Goal: Task Accomplishment & Management: Use online tool/utility

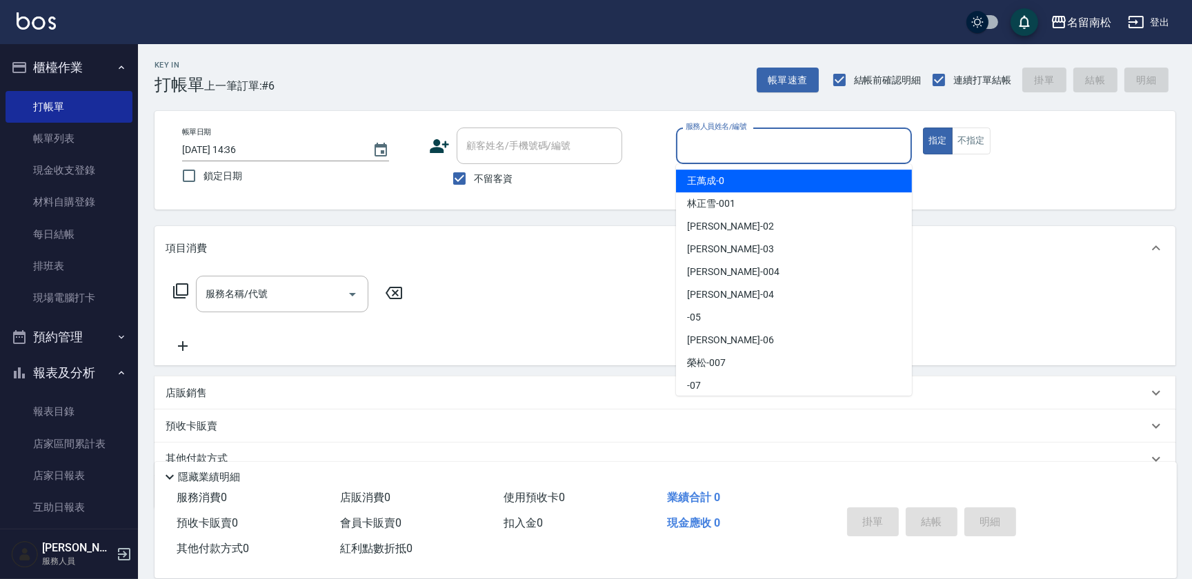
click at [793, 154] on input "服務人員姓名/編號" at bounding box center [793, 146] width 223 height 24
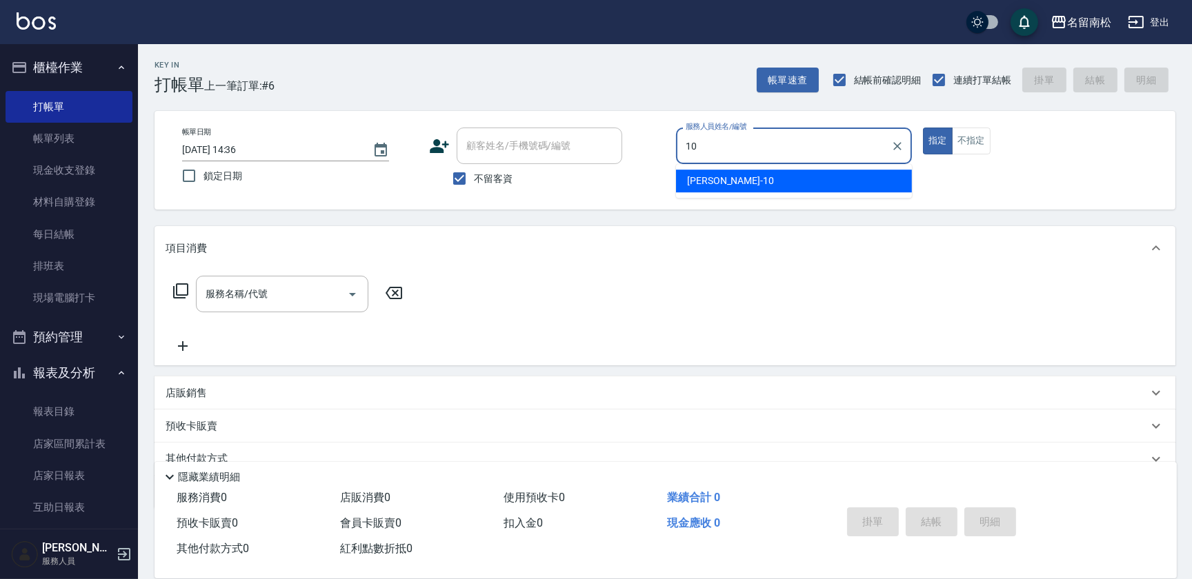
click at [793, 172] on div "[PERSON_NAME]-10" at bounding box center [794, 181] width 236 height 23
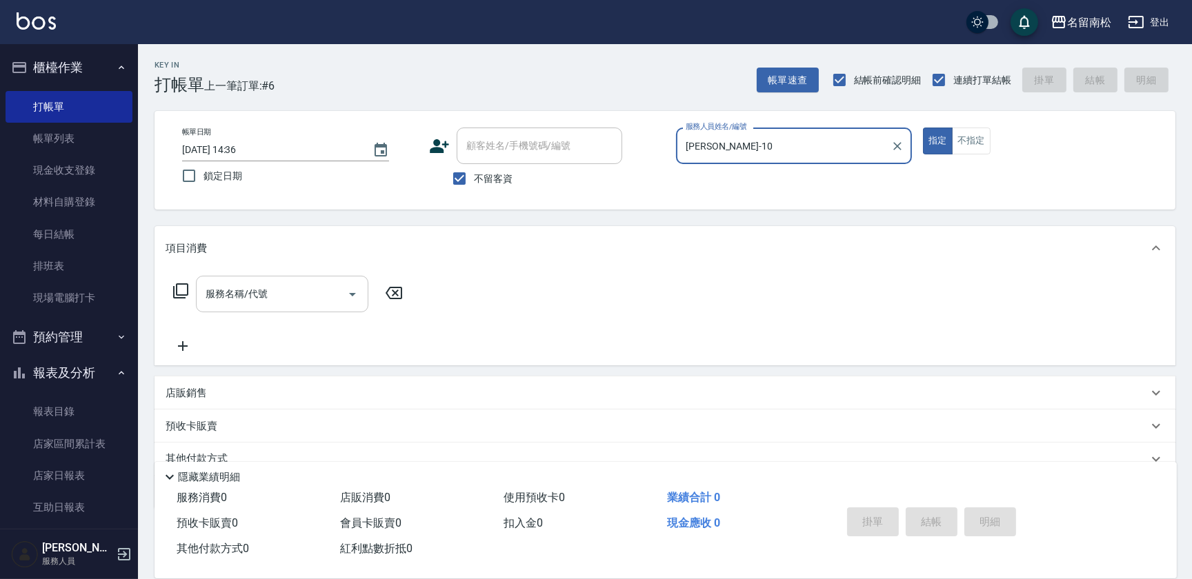
type input "[PERSON_NAME]-10"
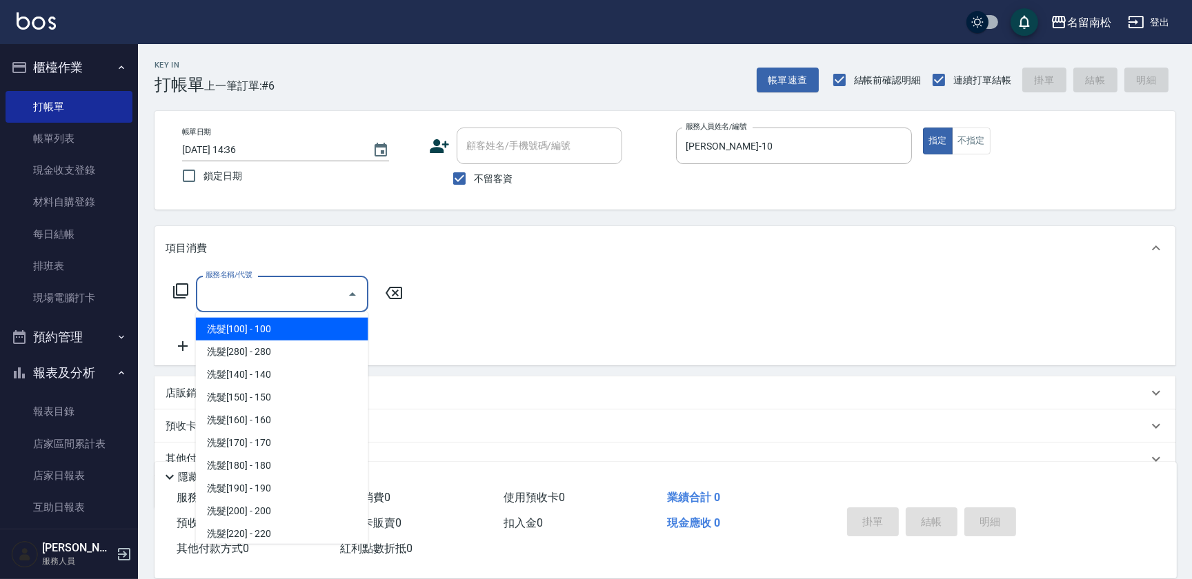
click at [254, 306] on input "服務名稱/代號" at bounding box center [271, 294] width 139 height 24
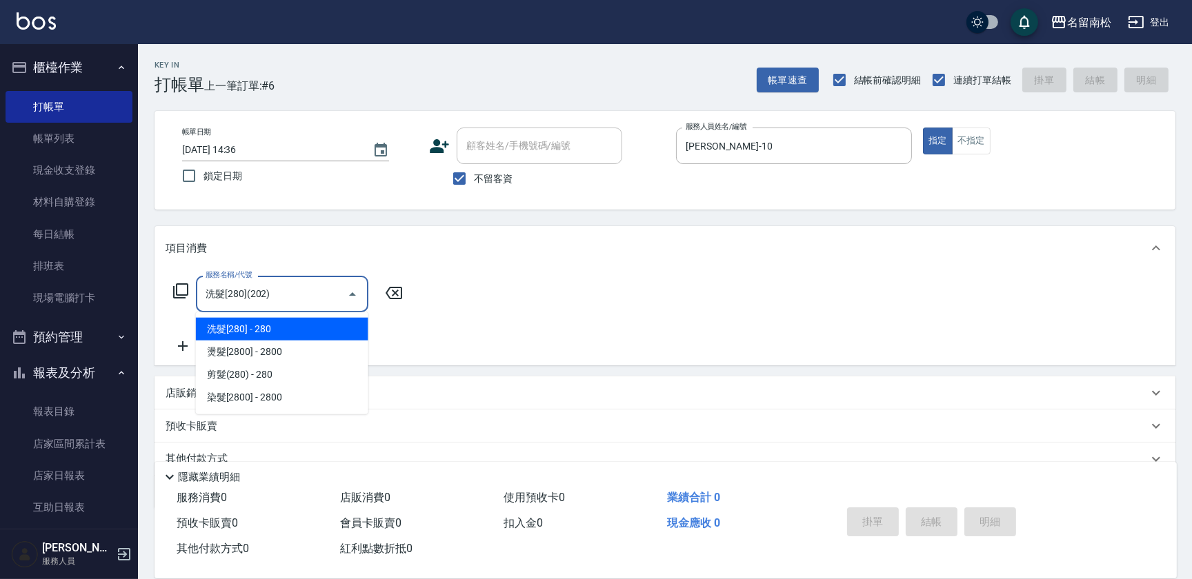
type input "洗髮[280](202)"
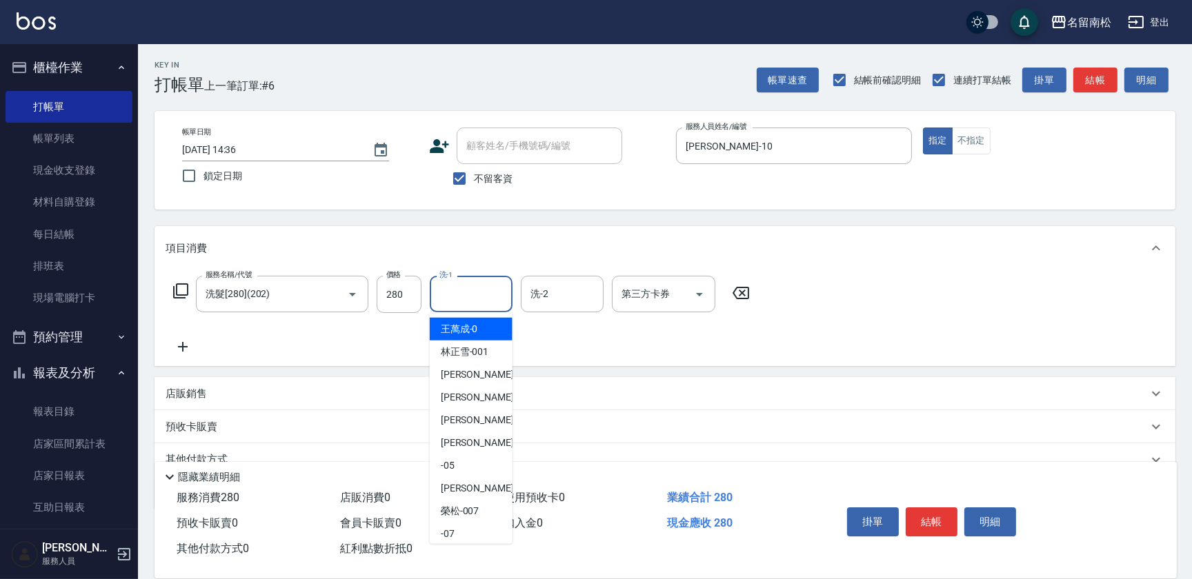
click at [478, 293] on input "洗-1" at bounding box center [471, 294] width 70 height 24
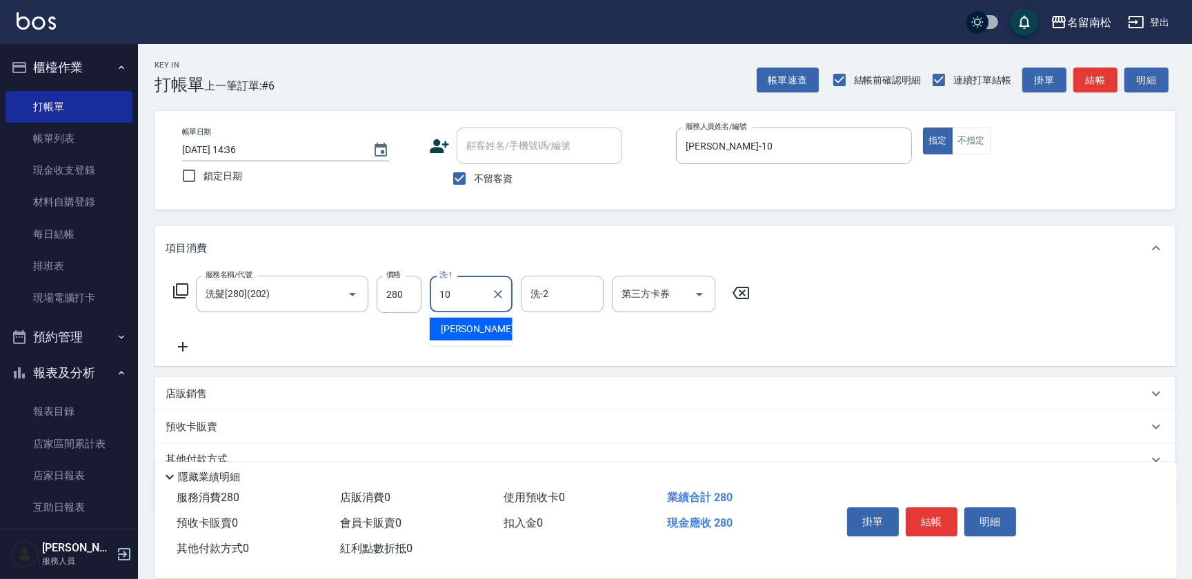
click at [479, 325] on span "[PERSON_NAME]-10" at bounding box center [484, 329] width 87 height 14
type input "[PERSON_NAME]-10"
click at [931, 515] on button "結帳" at bounding box center [932, 522] width 52 height 29
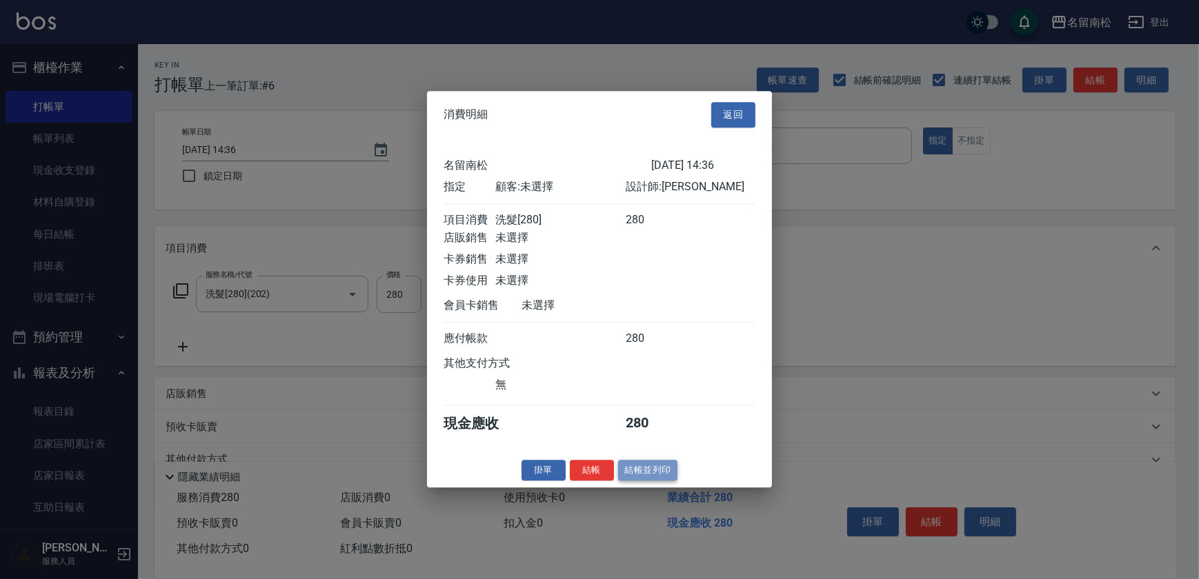
click at [657, 481] on button "結帳並列印" at bounding box center [648, 470] width 60 height 21
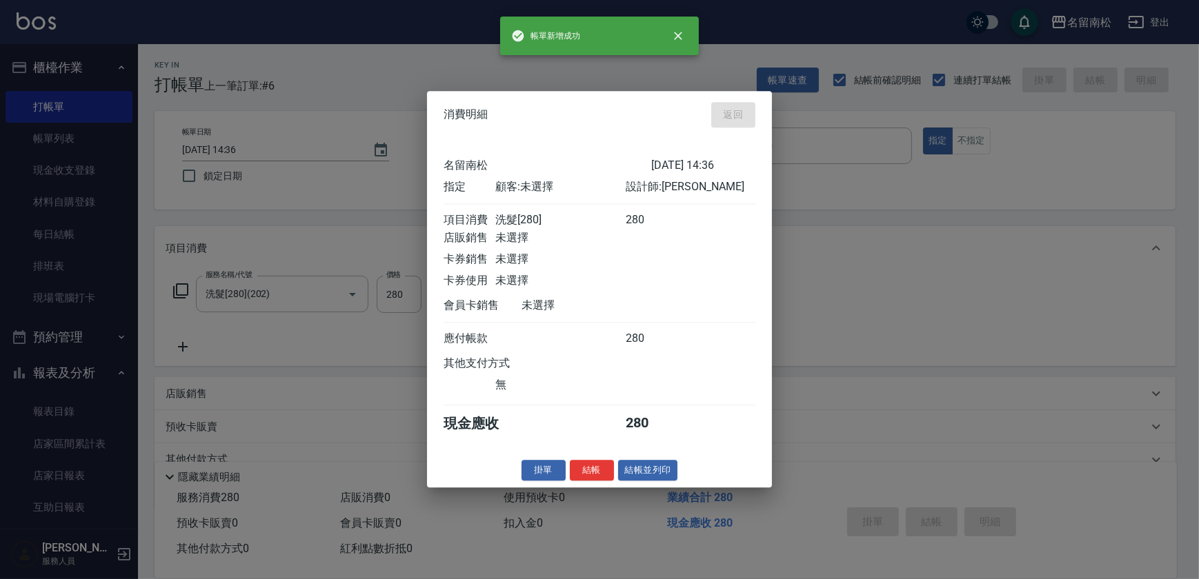
type input "[DATE] 15:23"
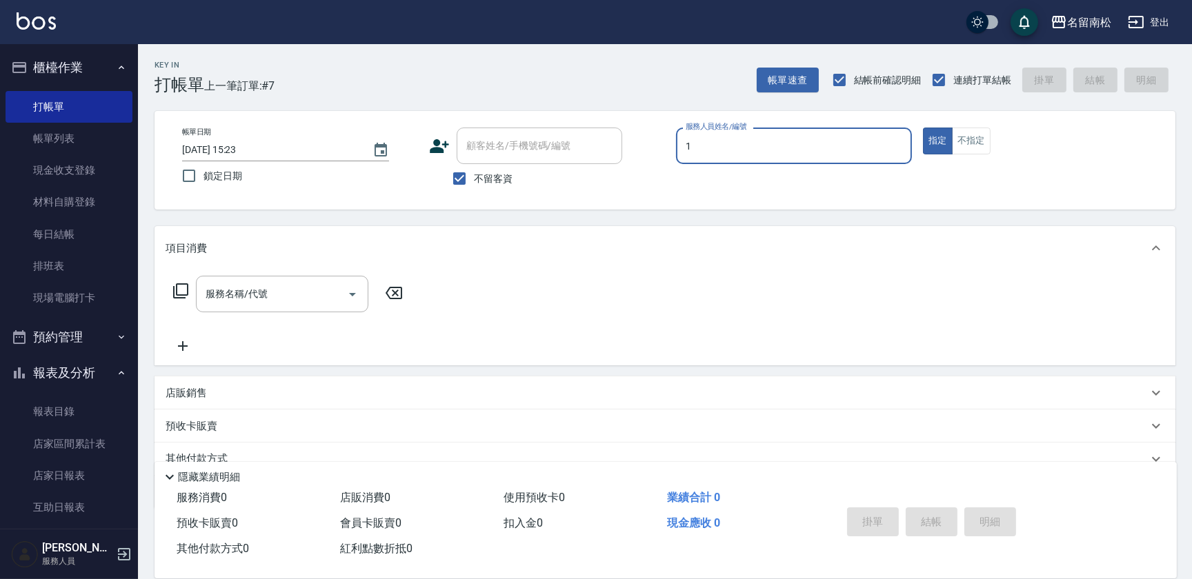
click at [735, 145] on div "服務人員姓名/編號 1 服務人員姓名/編號" at bounding box center [794, 146] width 236 height 37
click at [728, 174] on span "[PERSON_NAME]-10" at bounding box center [730, 181] width 87 height 14
type input "[PERSON_NAME]-10"
click at [281, 299] on input "服務名稱/代號" at bounding box center [271, 294] width 139 height 24
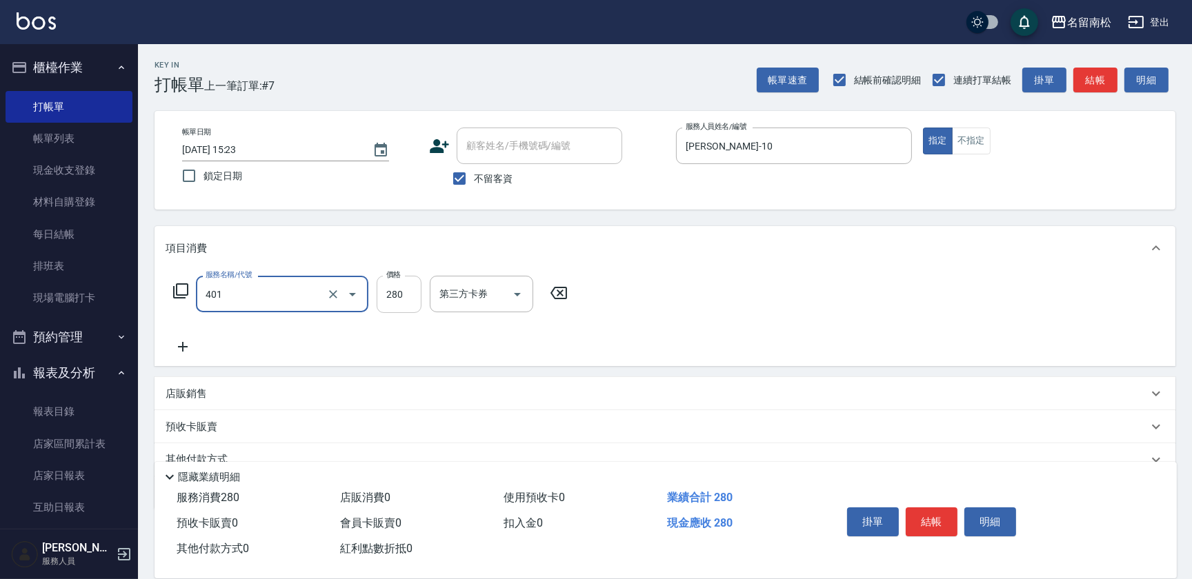
type input "剪髮(280)(401)"
click at [410, 290] on input "280" at bounding box center [399, 294] width 45 height 37
click at [394, 294] on input "4400" at bounding box center [399, 294] width 45 height 37
click at [390, 292] on input "4400" at bounding box center [399, 294] width 45 height 37
type input "400"
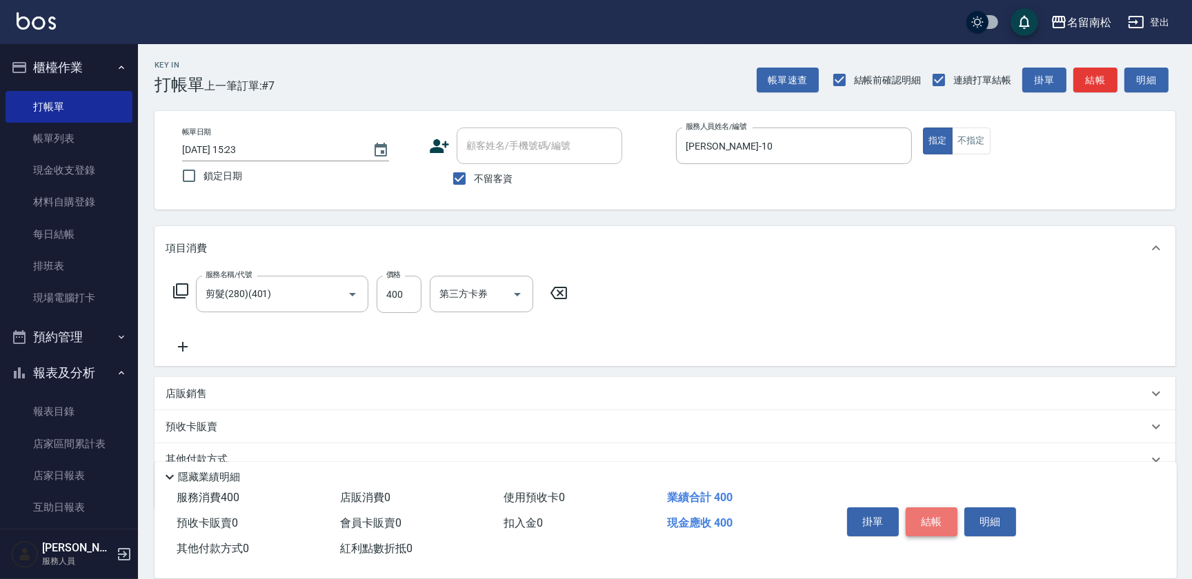
click at [946, 510] on button "結帳" at bounding box center [932, 522] width 52 height 29
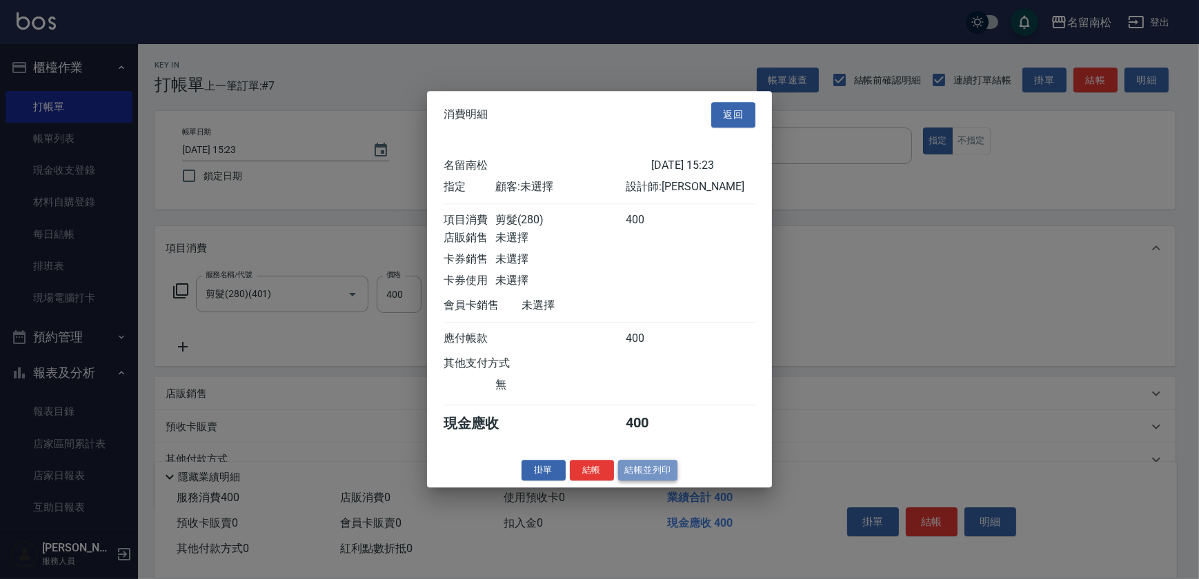
click at [648, 468] on button "結帳並列印" at bounding box center [648, 470] width 60 height 21
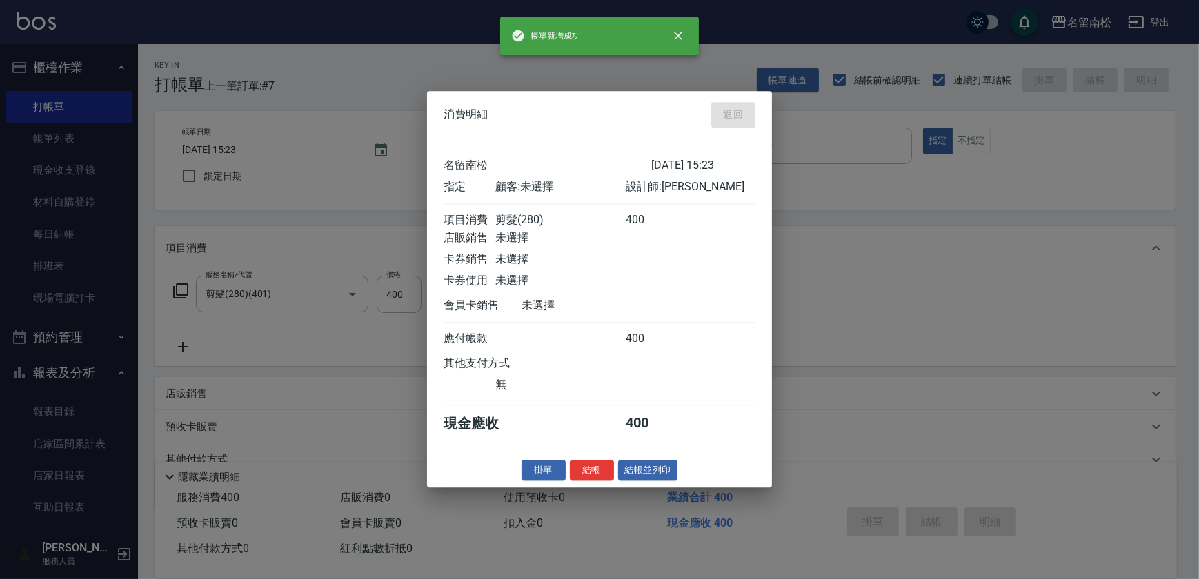
type input "[DATE] 15:24"
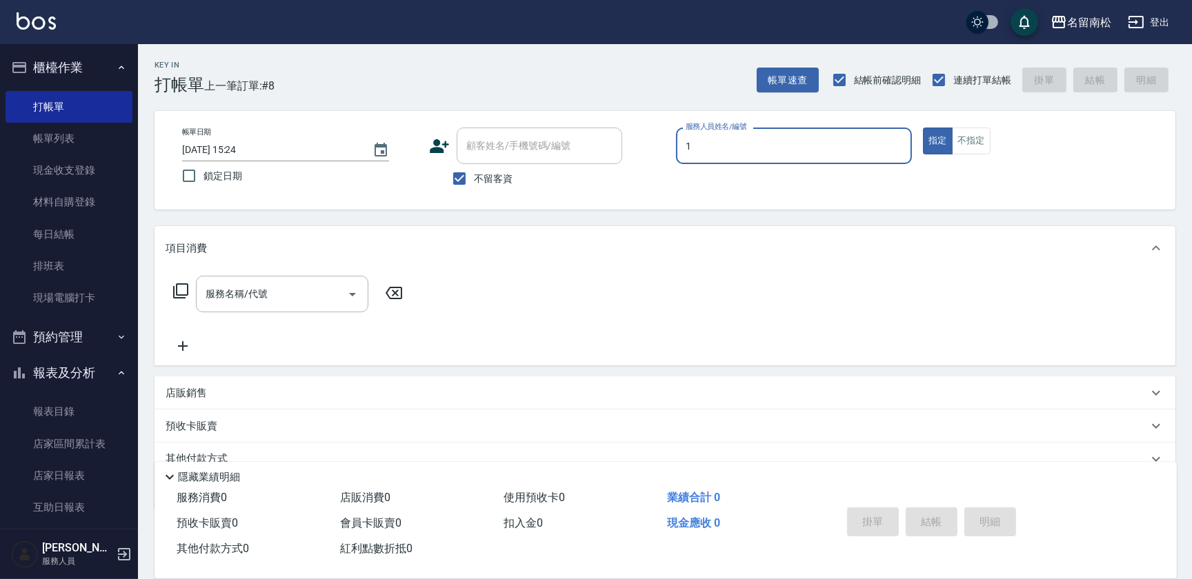
drag, startPoint x: 761, startPoint y: 146, endPoint x: 759, endPoint y: 154, distance: 8.7
click at [759, 152] on div "服務人員姓名/編號 1 服務人員姓名/編號" at bounding box center [794, 146] width 236 height 37
click at [756, 179] on div "[PERSON_NAME]-10" at bounding box center [794, 181] width 236 height 23
type input "[PERSON_NAME]-10"
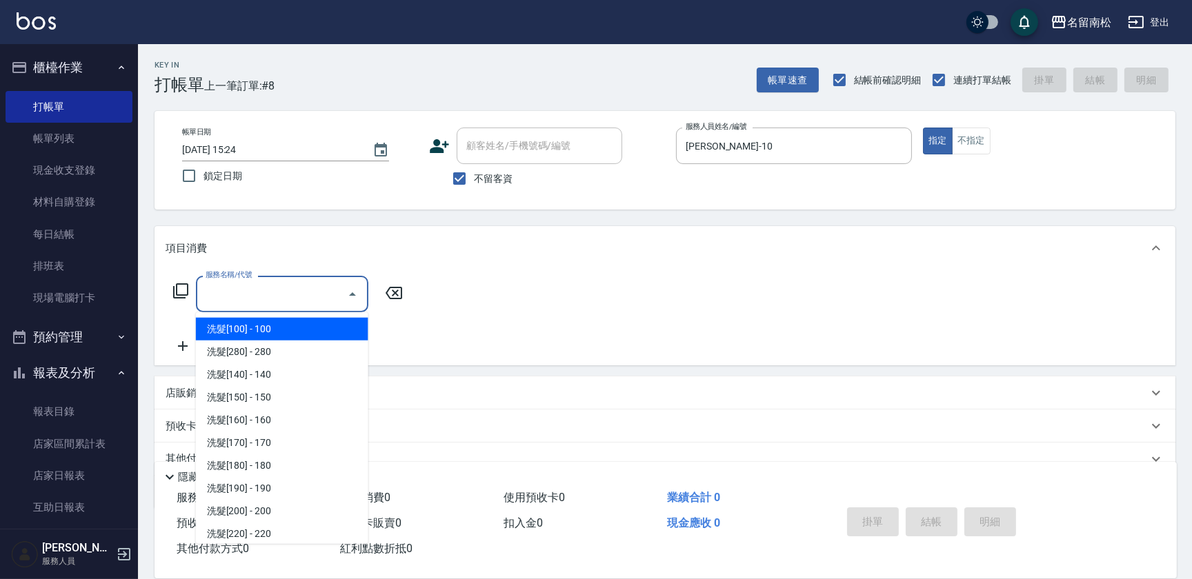
click at [306, 296] on input "服務名稱/代號" at bounding box center [271, 294] width 139 height 24
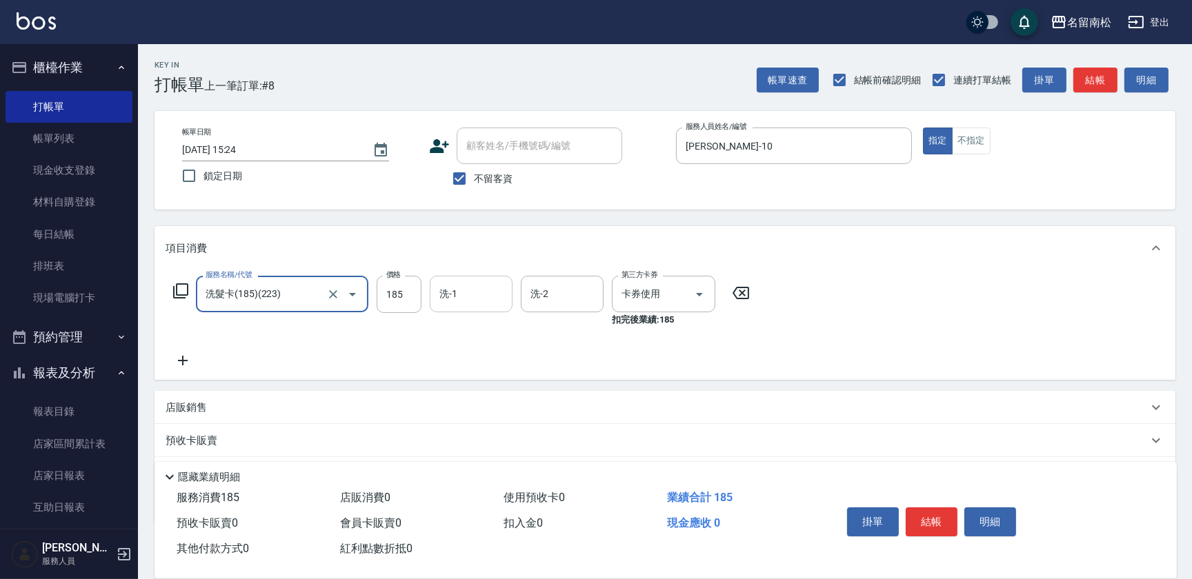
type input "洗髮卡(185)(223)"
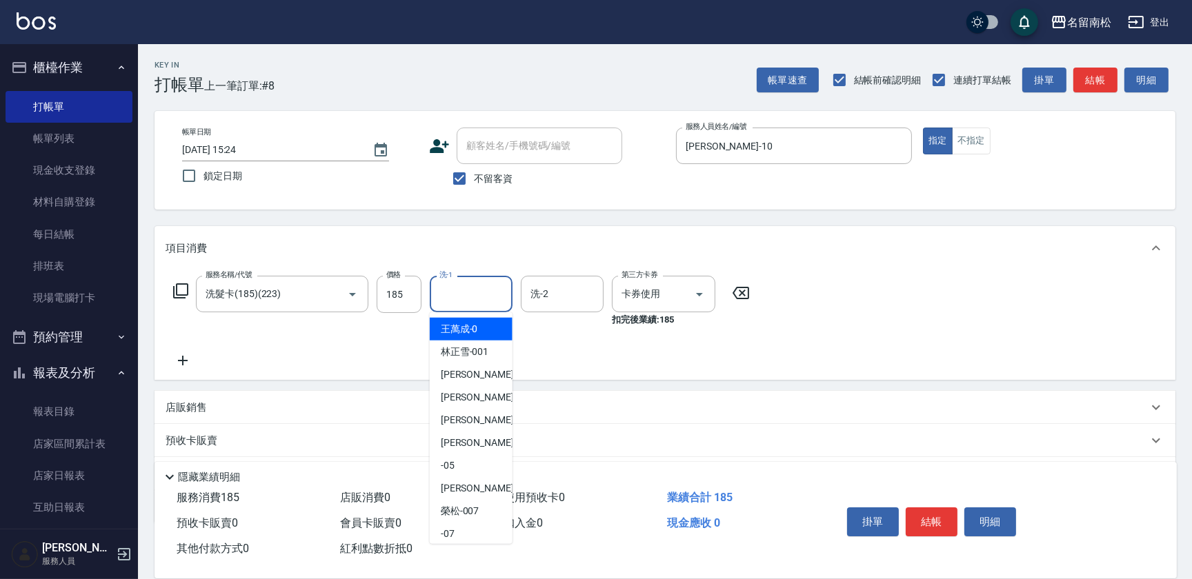
click at [462, 292] on input "洗-1" at bounding box center [471, 294] width 70 height 24
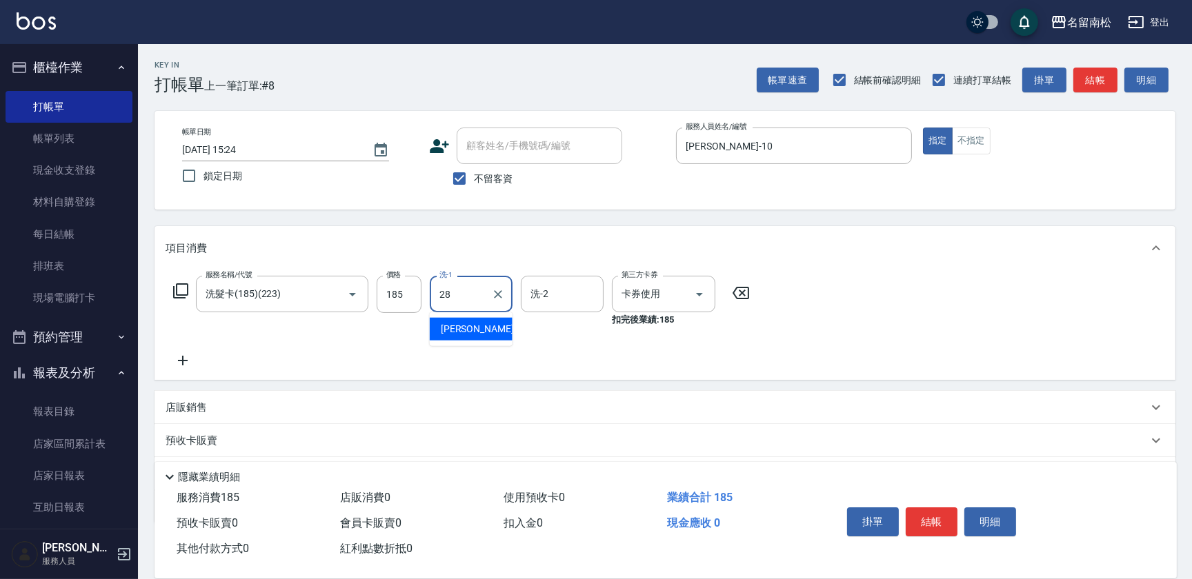
type input "[PERSON_NAME]-28"
drag, startPoint x: 937, startPoint y: 510, endPoint x: 859, endPoint y: 462, distance: 91.7
click at [936, 510] on button "結帳" at bounding box center [932, 522] width 52 height 29
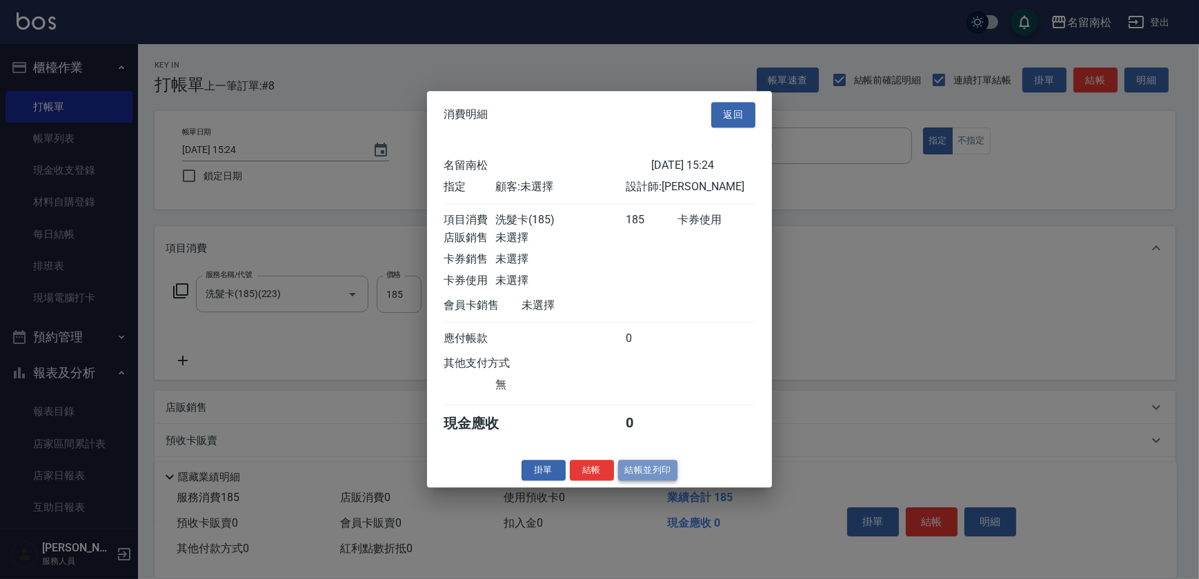
click at [650, 473] on button "結帳並列印" at bounding box center [648, 470] width 60 height 21
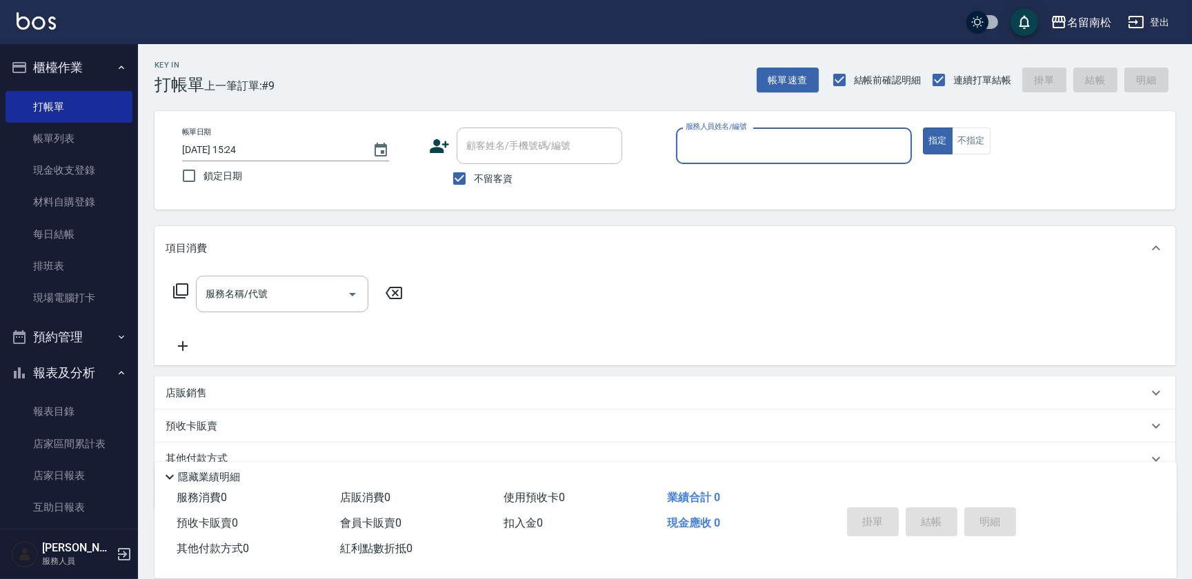
drag, startPoint x: 752, startPoint y: 143, endPoint x: 738, endPoint y: 155, distance: 18.6
click at [751, 144] on div "服務人員姓名/編號 服務人員姓名/編號" at bounding box center [794, 146] width 236 height 37
drag, startPoint x: 722, startPoint y: 180, endPoint x: 710, endPoint y: 181, distance: 11.8
click at [721, 181] on span "[PERSON_NAME]-10" at bounding box center [730, 181] width 87 height 14
type input "[PERSON_NAME]-10"
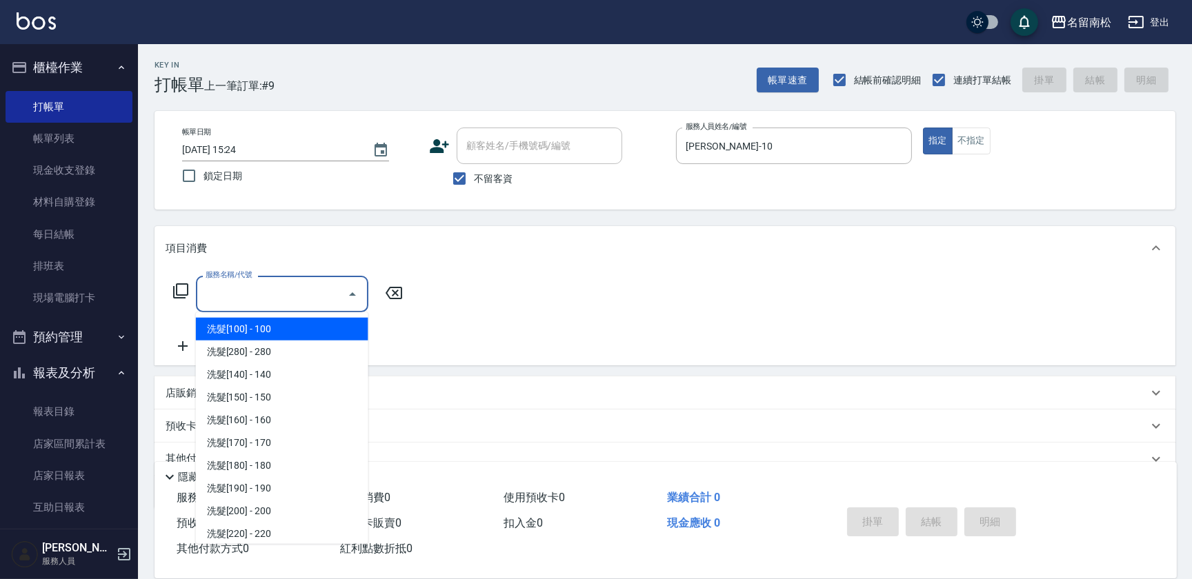
click at [308, 294] on input "服務名稱/代號" at bounding box center [271, 294] width 139 height 24
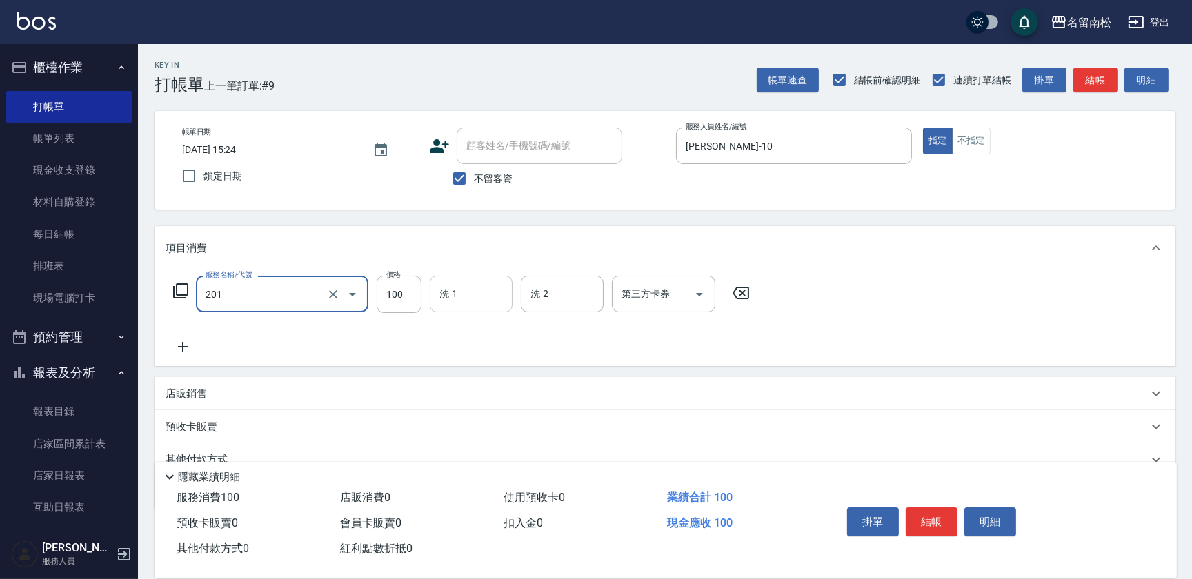
type input "洗髮[100](201)"
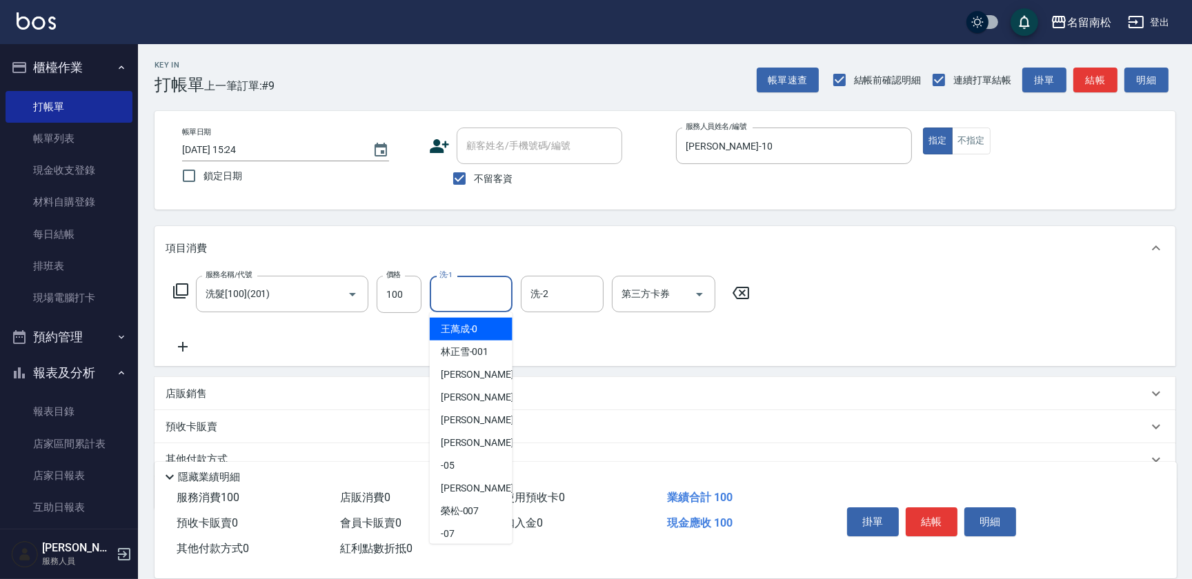
click at [475, 295] on input "洗-1" at bounding box center [471, 294] width 70 height 24
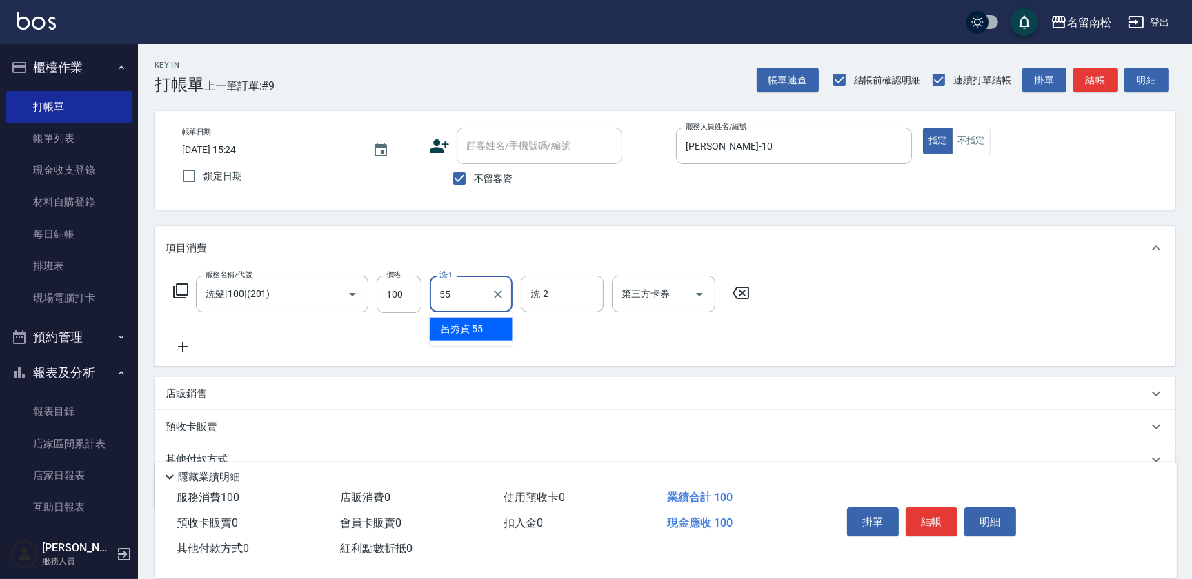
type input "[PERSON_NAME]-55"
click at [180, 342] on icon at bounding box center [183, 347] width 34 height 17
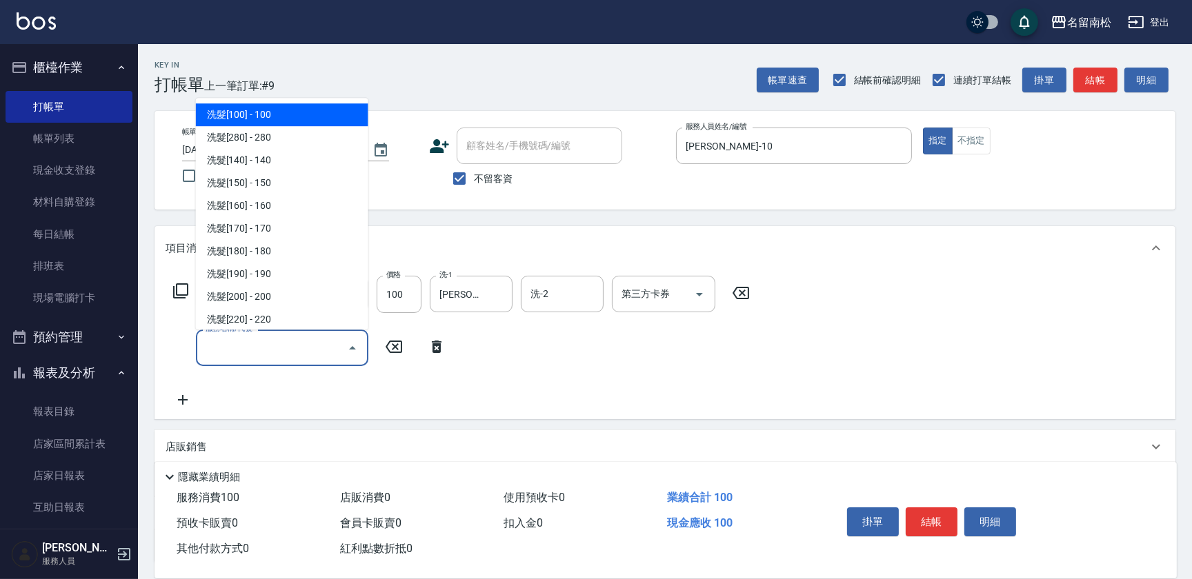
click at [248, 339] on input "服務名稱/代號" at bounding box center [271, 348] width 139 height 24
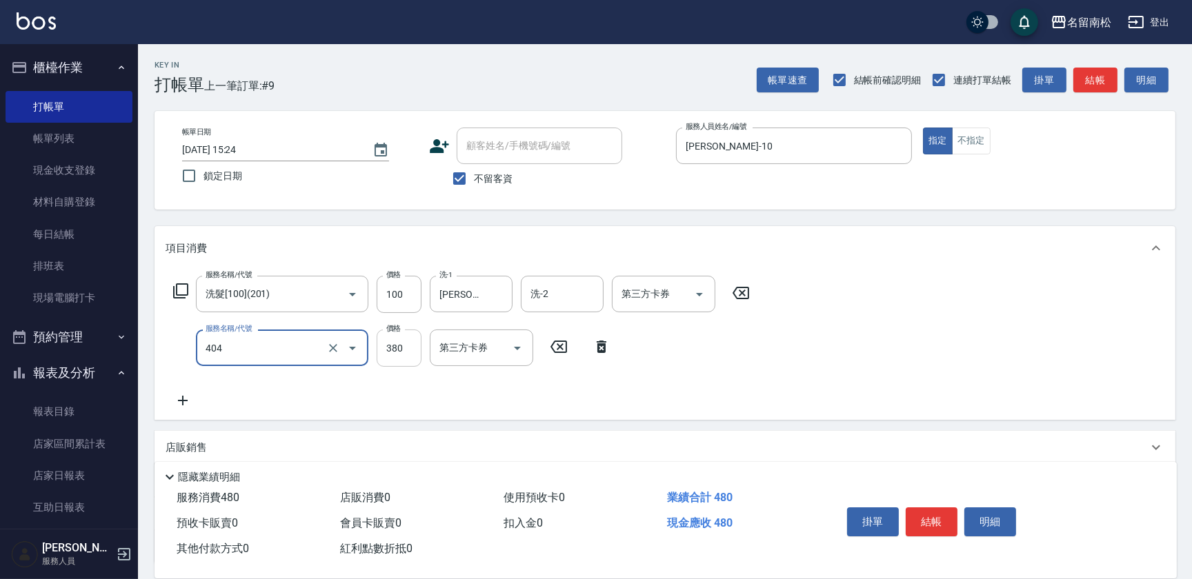
type input "剪髮(380)(404)"
click at [402, 342] on input "380" at bounding box center [399, 348] width 45 height 37
click at [392, 344] on input "4480" at bounding box center [399, 348] width 45 height 37
type input "480"
click at [930, 520] on button "結帳" at bounding box center [932, 522] width 52 height 29
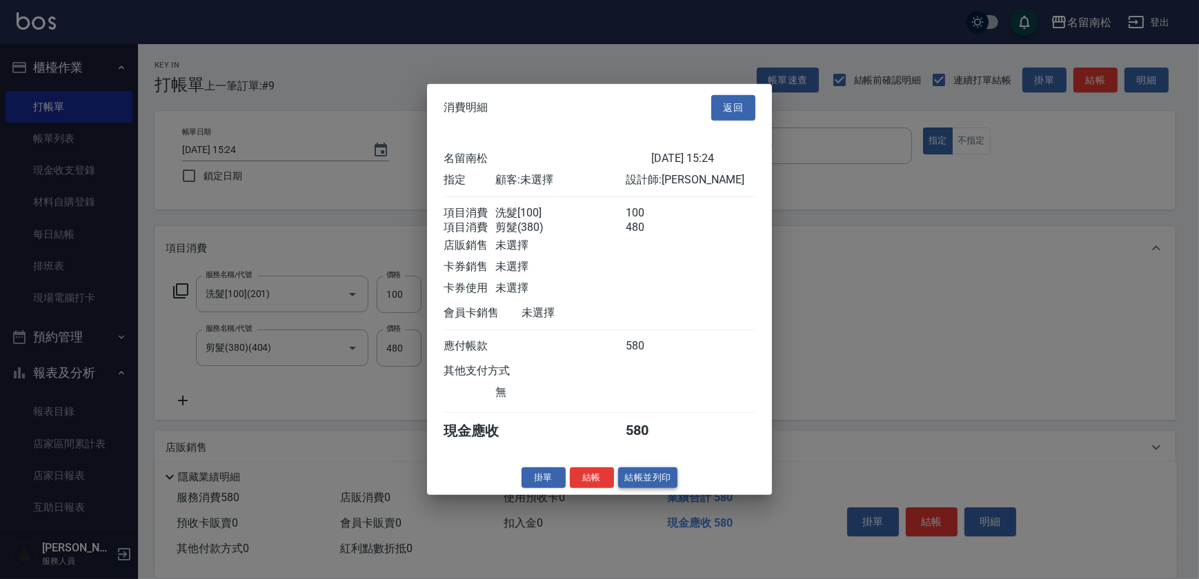
click at [664, 488] on button "結帳並列印" at bounding box center [648, 477] width 60 height 21
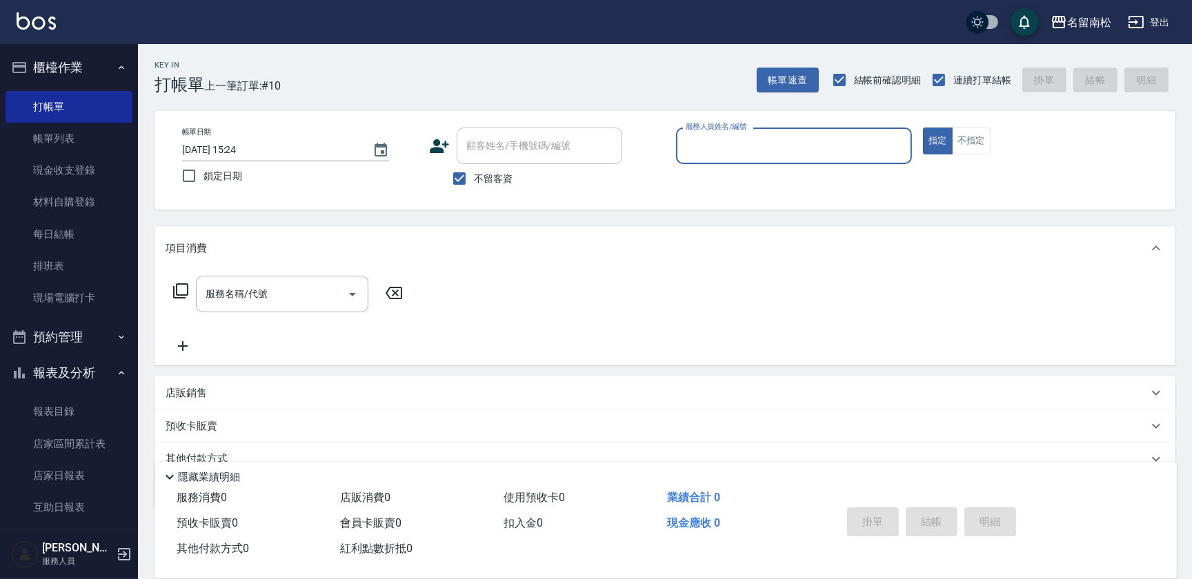
click at [708, 143] on div "服務人員姓名/編號 服務人員姓名/編號" at bounding box center [794, 146] width 236 height 37
click at [701, 187] on span "[PERSON_NAME]-10" at bounding box center [730, 181] width 87 height 14
type input "[PERSON_NAME]-10"
click at [254, 304] on input "服務名稱/代號" at bounding box center [271, 294] width 139 height 24
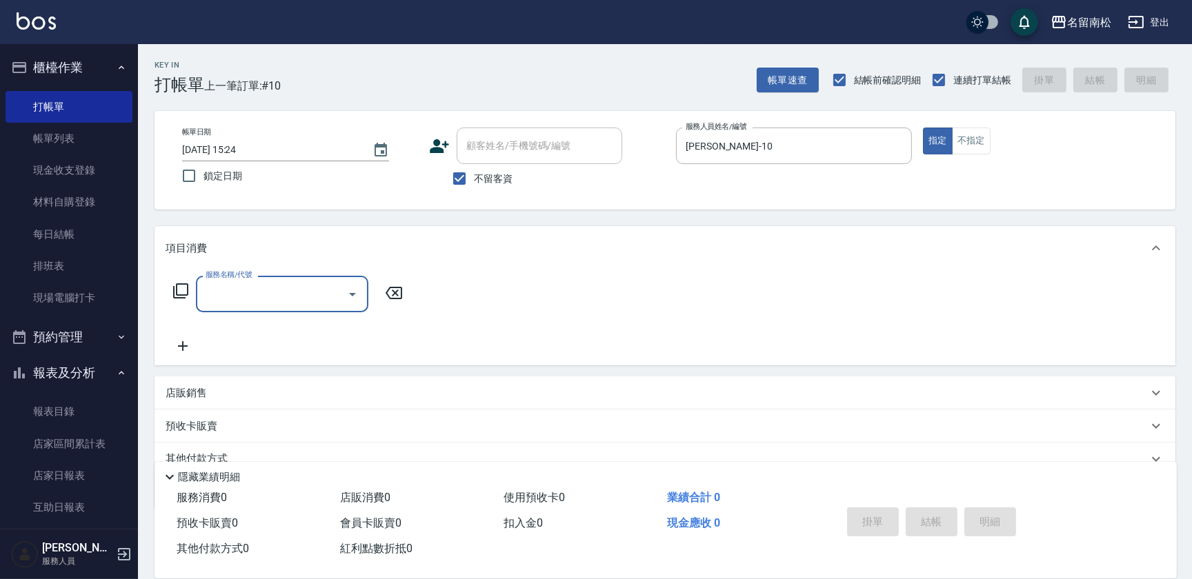
click at [305, 293] on input "服務名稱/代號" at bounding box center [271, 294] width 139 height 24
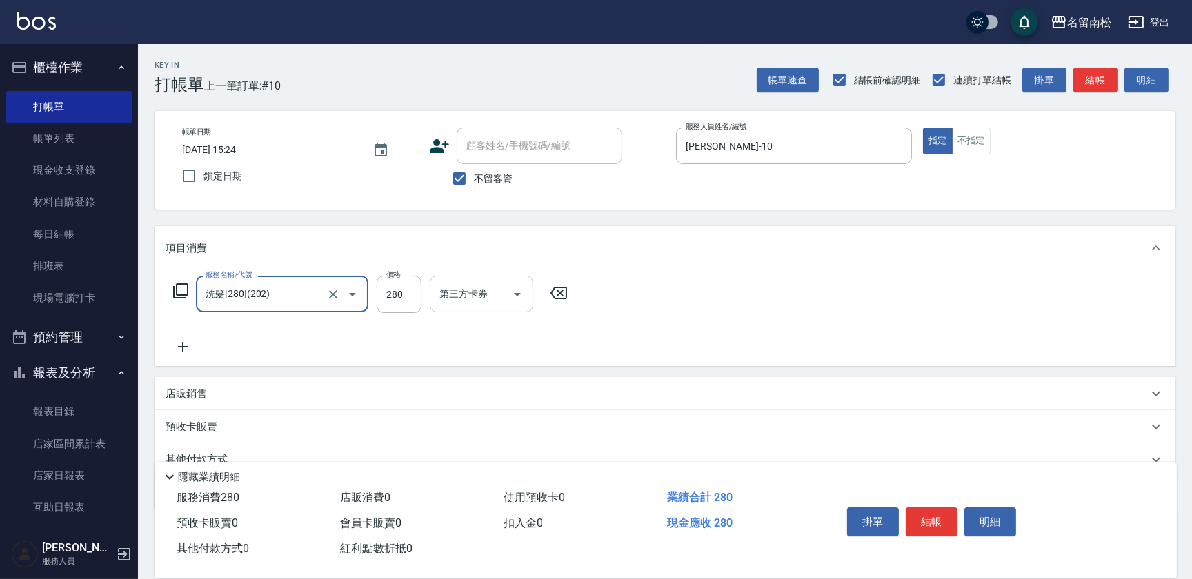
type input "洗髮[280](202)"
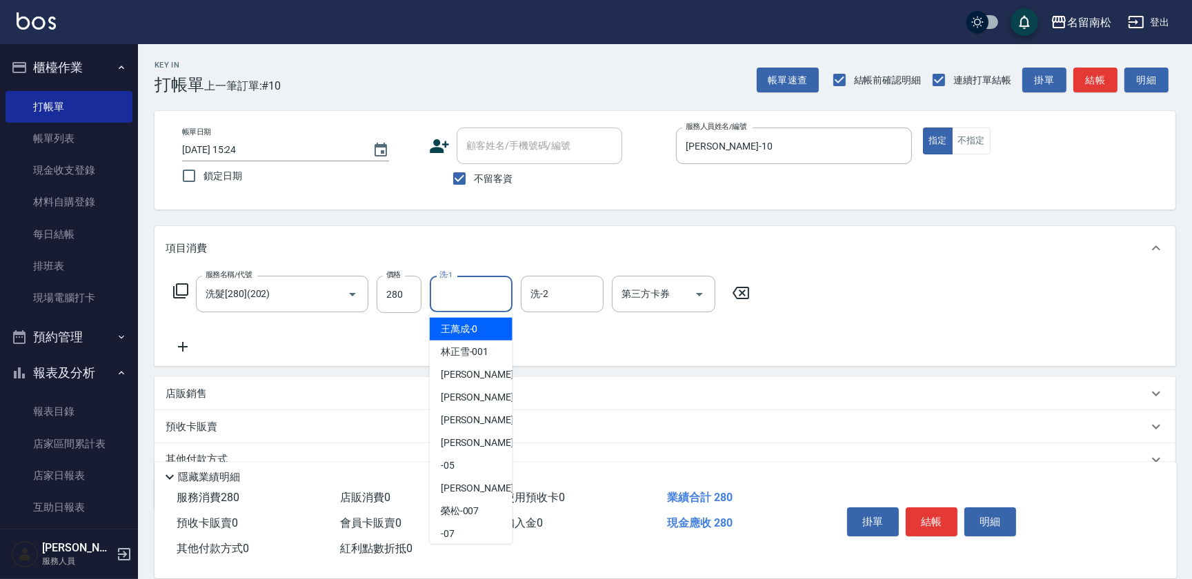
click at [494, 294] on input "洗-1" at bounding box center [471, 294] width 70 height 24
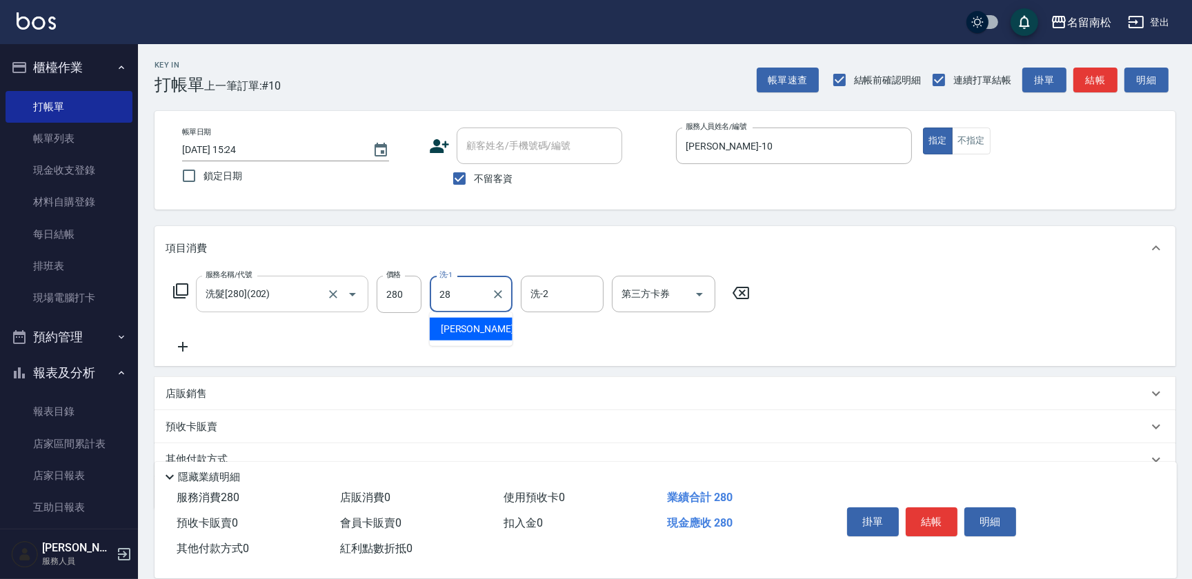
type input "[PERSON_NAME]-28"
click at [183, 350] on icon at bounding box center [183, 347] width 10 height 10
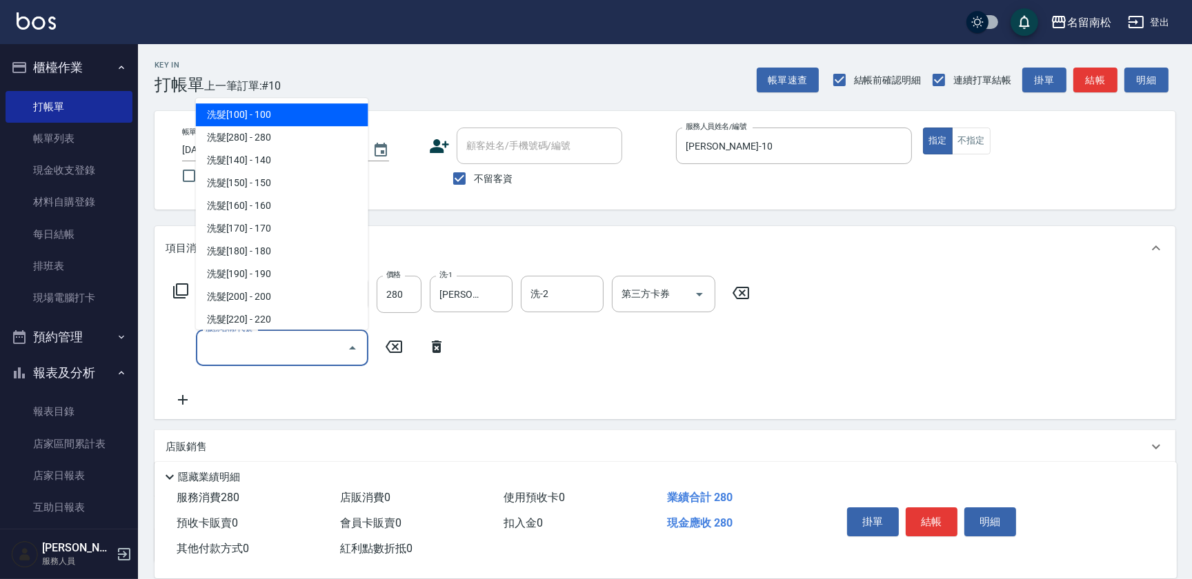
click at [255, 351] on input "服務名稱/代號" at bounding box center [271, 348] width 139 height 24
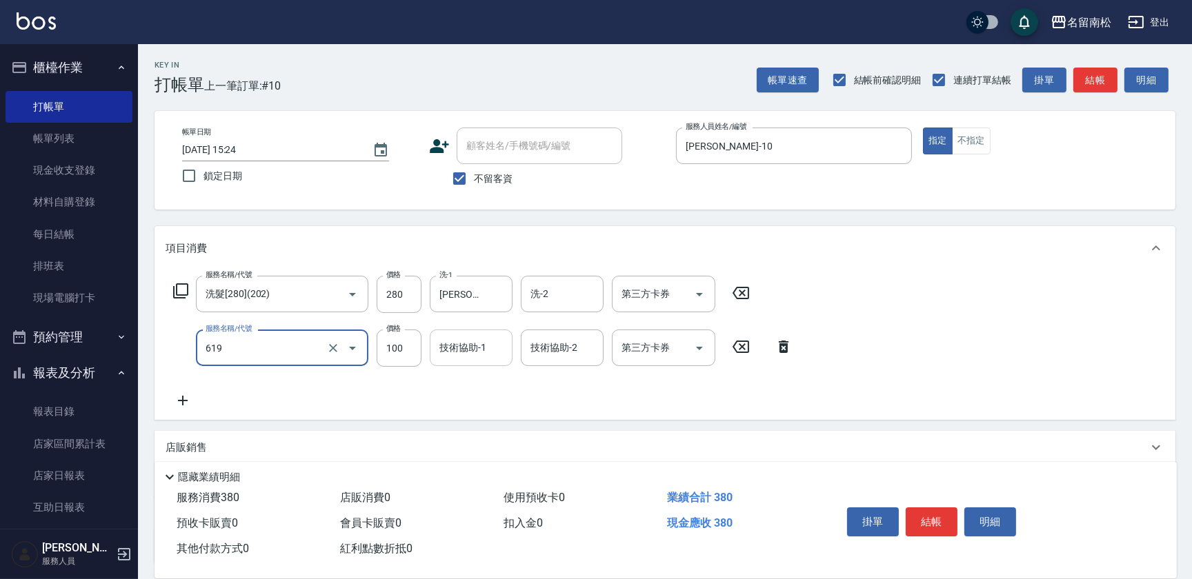
type input "煥彩.玻酸.晶膜.水療(619)"
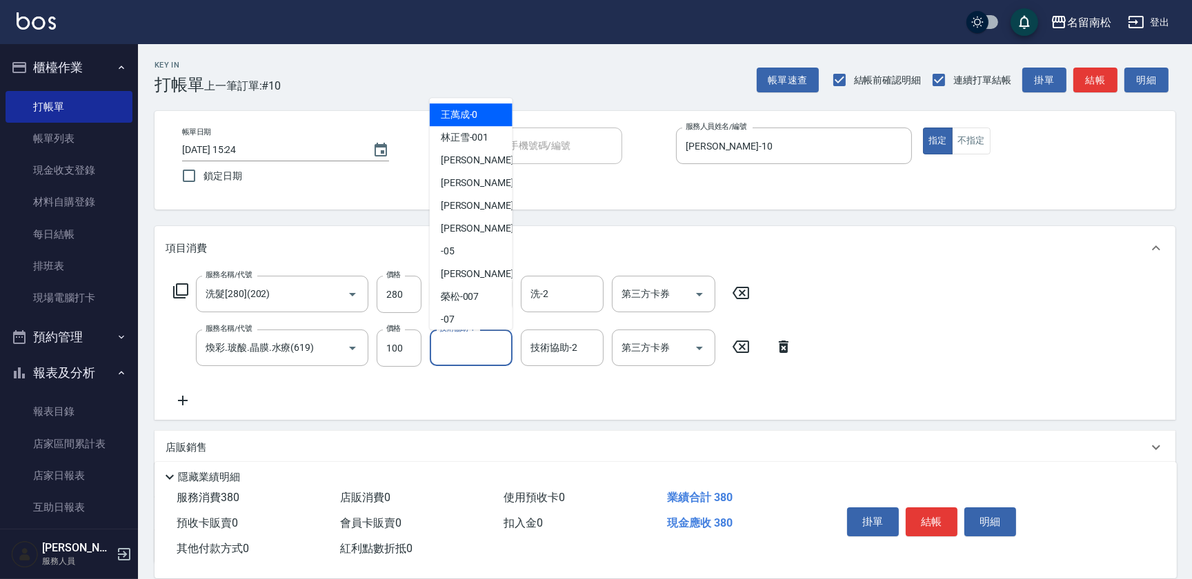
click at [484, 344] on input "技術協助-1" at bounding box center [471, 348] width 70 height 24
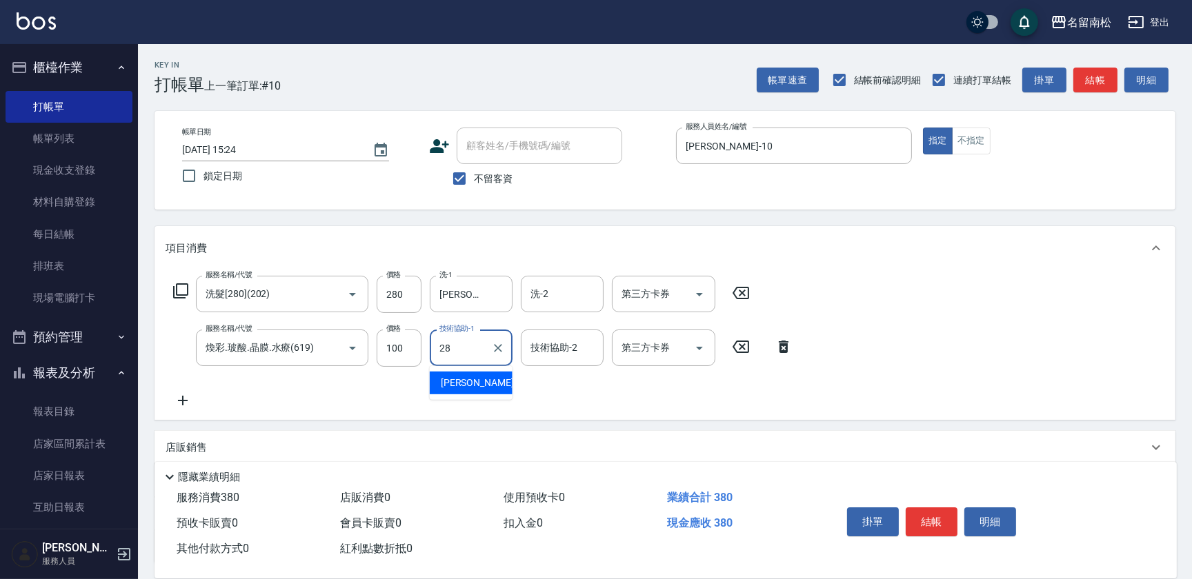
type input "[PERSON_NAME]-28"
click at [186, 399] on icon at bounding box center [183, 400] width 34 height 17
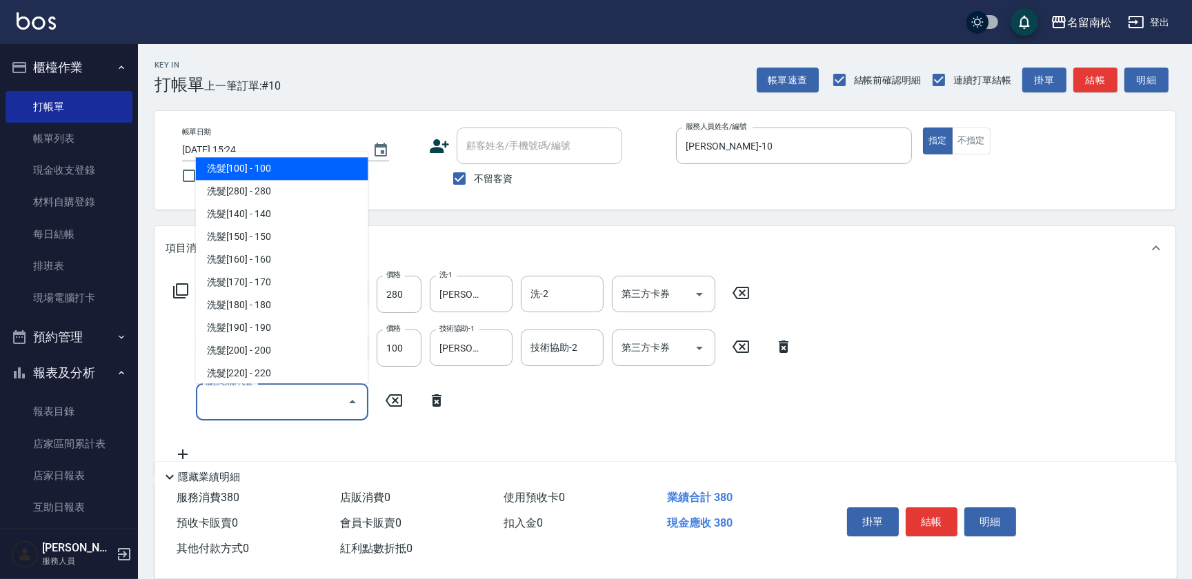
click at [231, 397] on input "服務名稱/代號" at bounding box center [271, 402] width 139 height 24
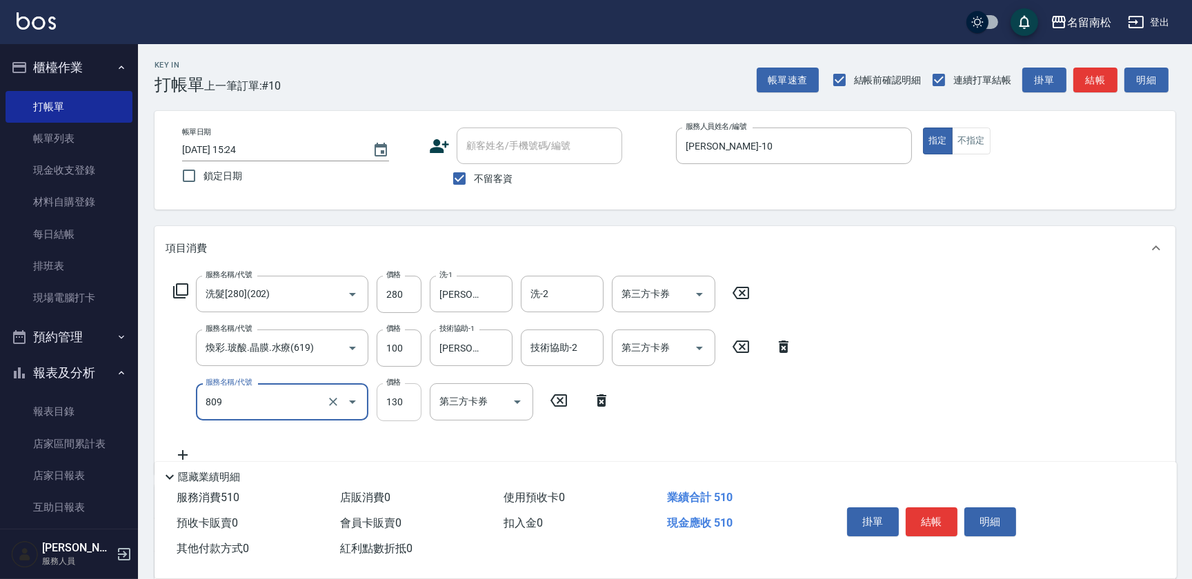
type input "單梳(809)"
click at [408, 399] on input "130" at bounding box center [399, 401] width 45 height 37
click at [389, 398] on input "2200" at bounding box center [399, 401] width 45 height 37
type input "200"
click at [911, 519] on button "結帳" at bounding box center [932, 522] width 52 height 29
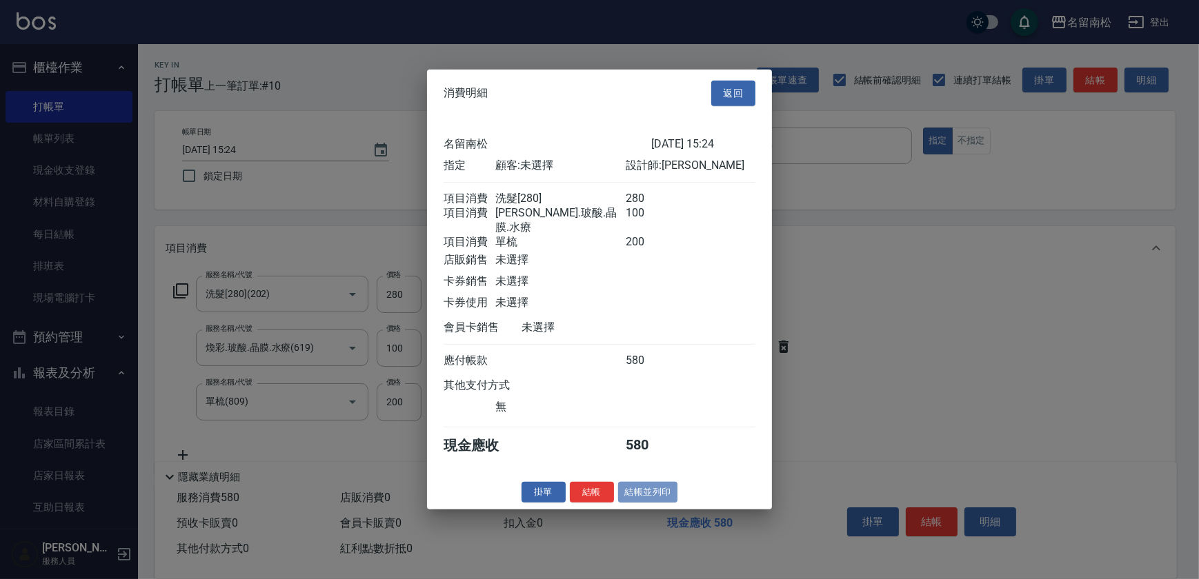
drag, startPoint x: 653, startPoint y: 488, endPoint x: 615, endPoint y: 483, distance: 38.2
click at [652, 488] on button "結帳並列印" at bounding box center [648, 491] width 60 height 21
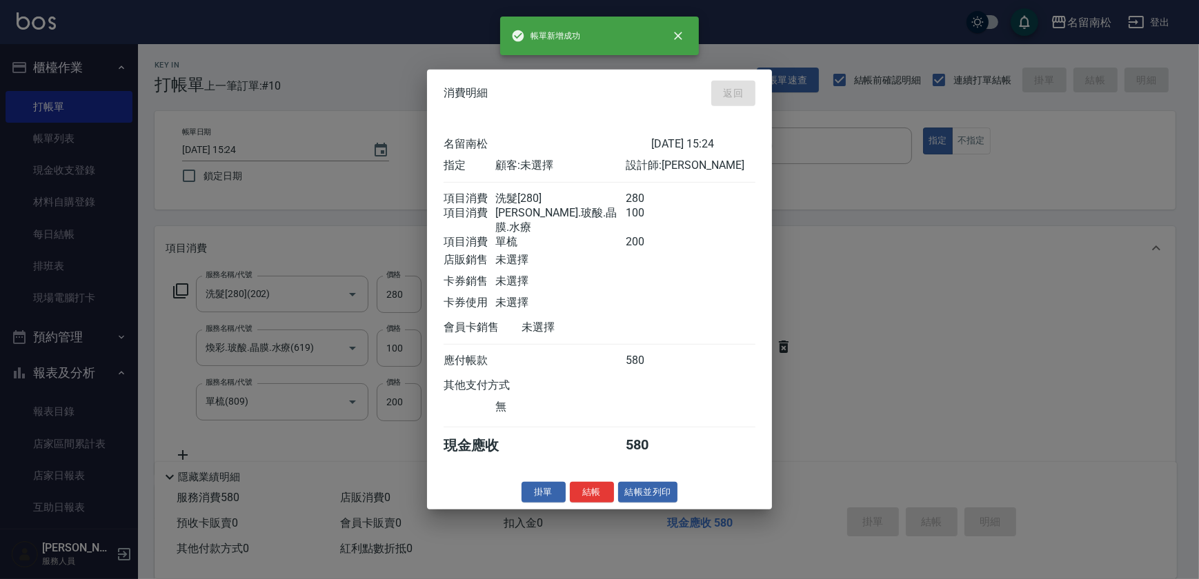
type input "[DATE] 15:25"
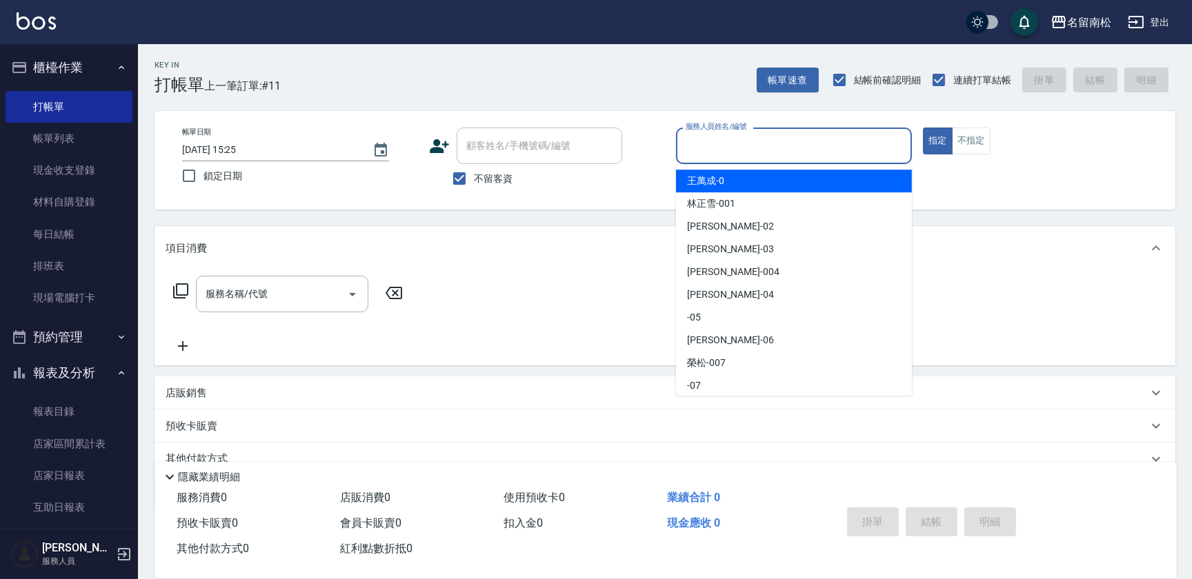
click at [709, 152] on input "服務人員姓名/編號" at bounding box center [793, 146] width 223 height 24
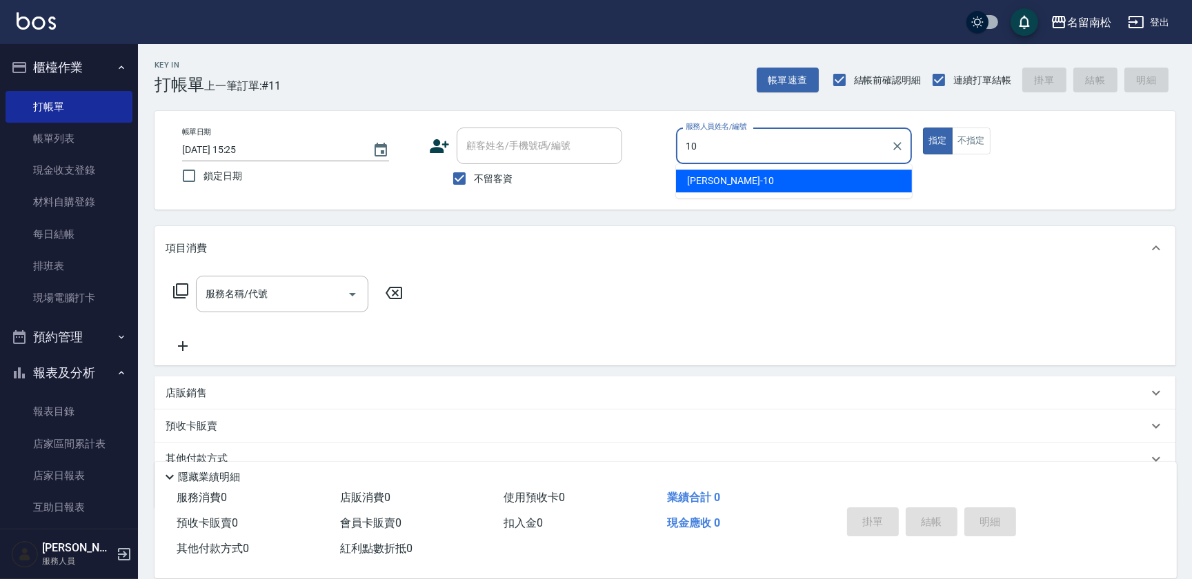
drag, startPoint x: 699, startPoint y: 184, endPoint x: 549, endPoint y: 224, distance: 155.6
click at [693, 186] on span "[PERSON_NAME]-10" at bounding box center [730, 181] width 87 height 14
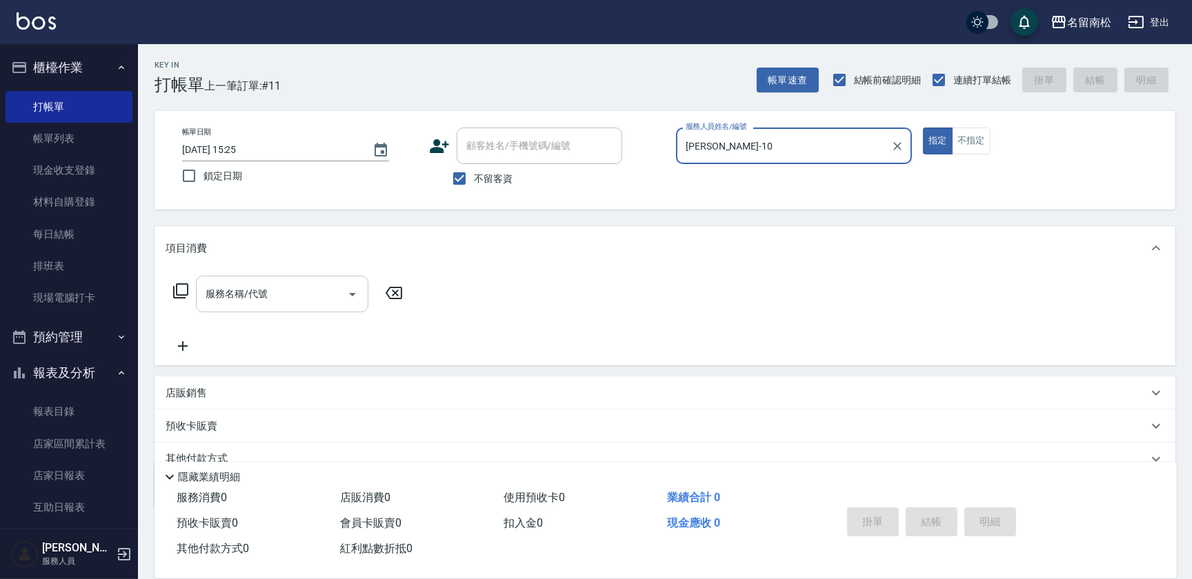
type input "[PERSON_NAME]-10"
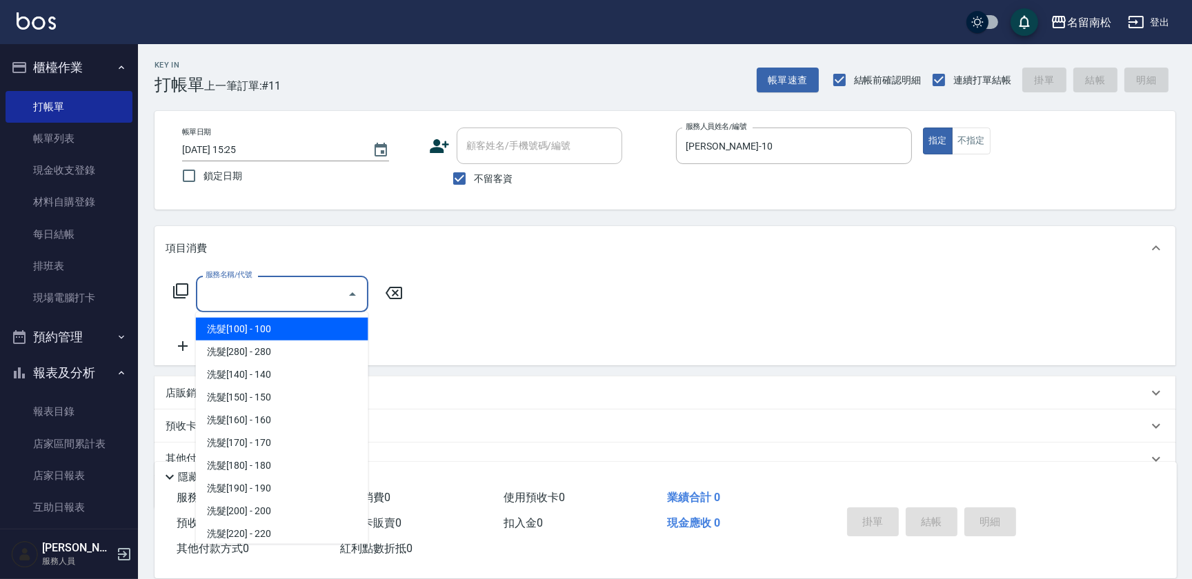
click at [291, 300] on input "服務名稱/代號" at bounding box center [271, 294] width 139 height 24
click at [274, 301] on input "服務名稱/代號" at bounding box center [271, 294] width 139 height 24
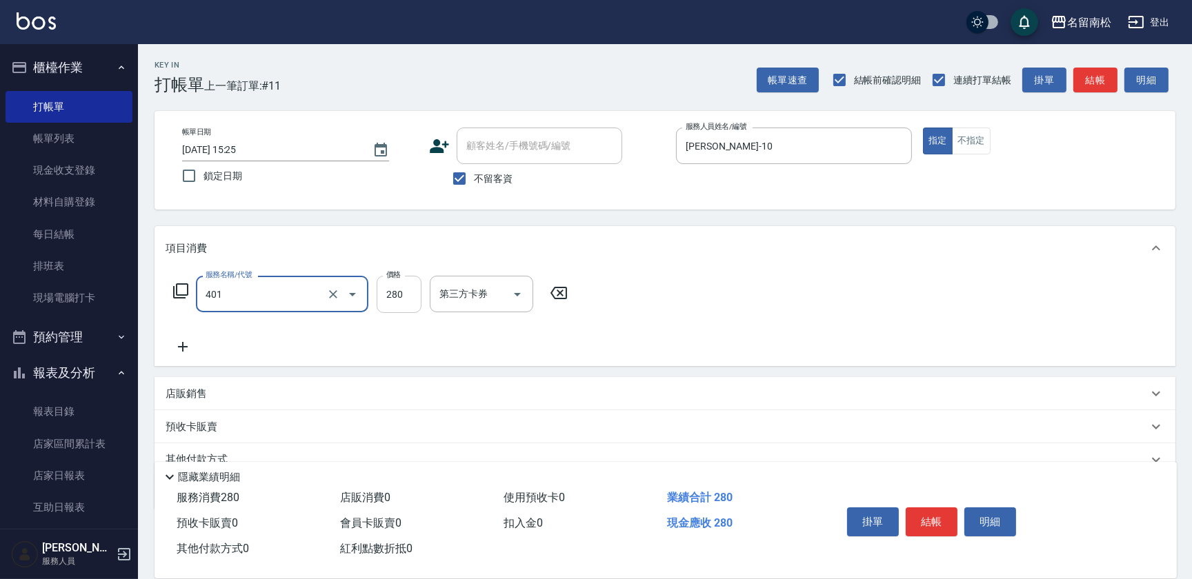
type input "剪髮(280)(401)"
click at [412, 294] on input "280" at bounding box center [399, 294] width 45 height 37
click at [392, 293] on input "2200" at bounding box center [399, 294] width 45 height 37
type input "200"
click at [190, 346] on icon at bounding box center [183, 347] width 34 height 17
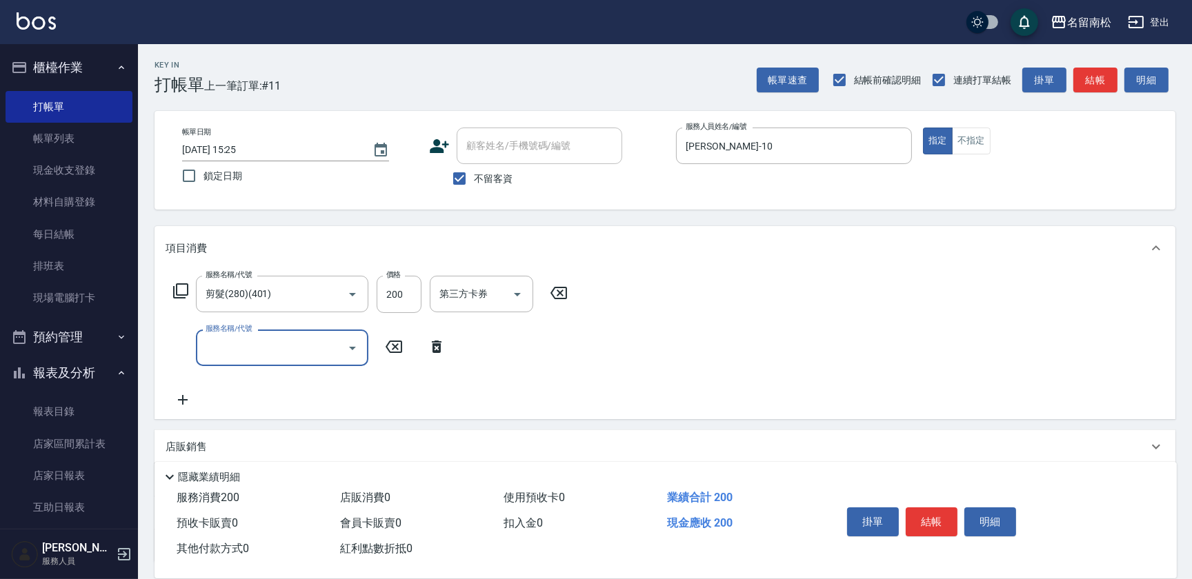
click at [263, 346] on input "服務名稱/代號" at bounding box center [271, 348] width 139 height 24
type input "滾珠洗髪699(214)"
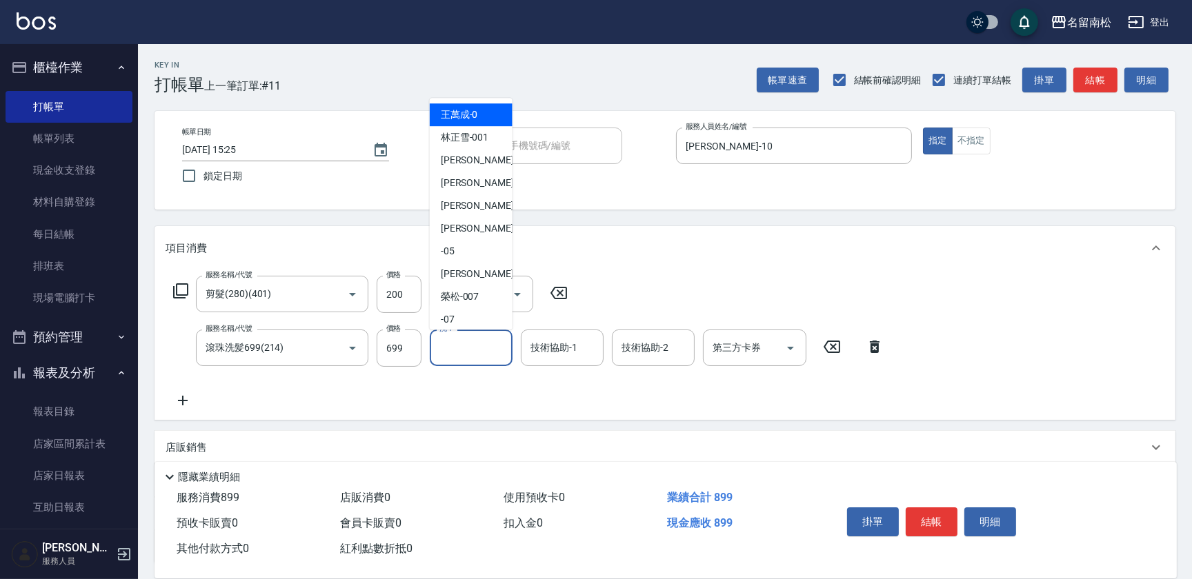
click at [483, 351] on input "洗-1" at bounding box center [471, 348] width 70 height 24
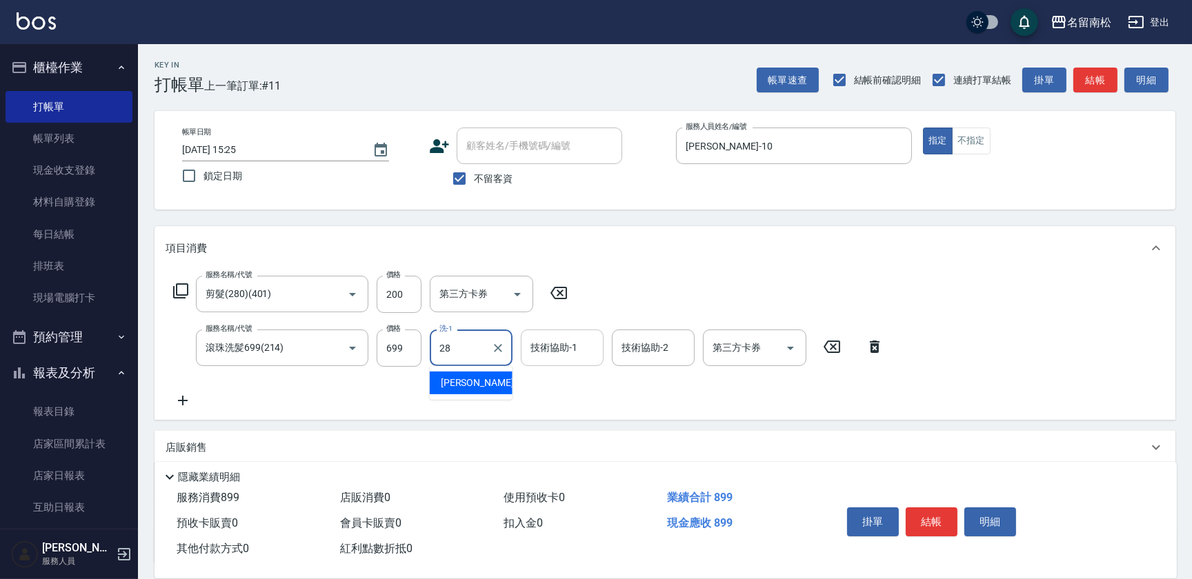
type input "[PERSON_NAME]-28"
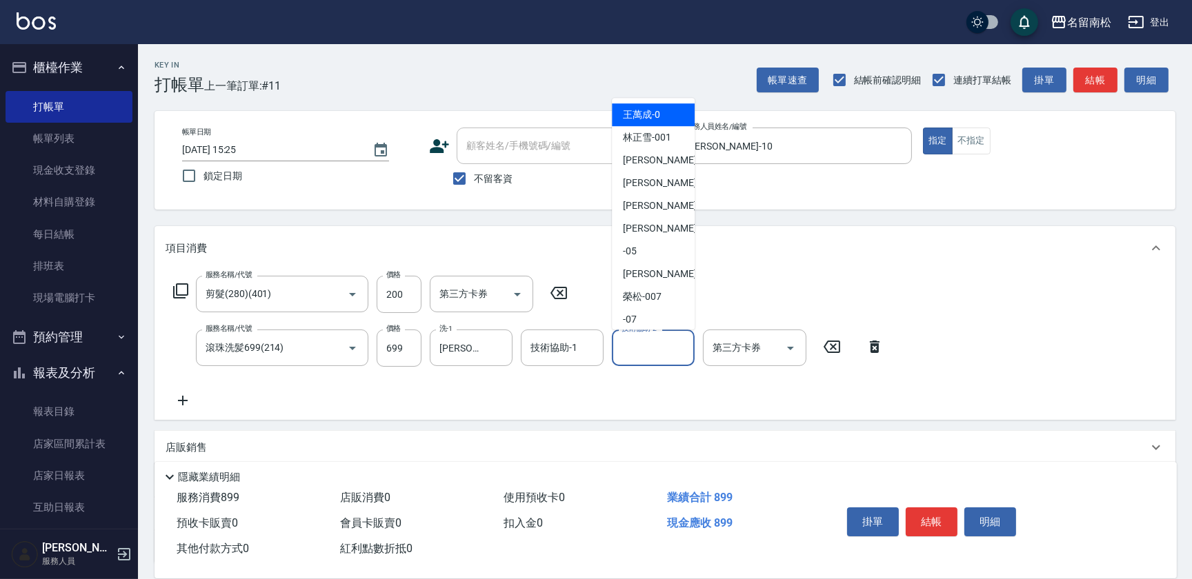
click at [657, 344] on input "技術協助-2" at bounding box center [653, 348] width 70 height 24
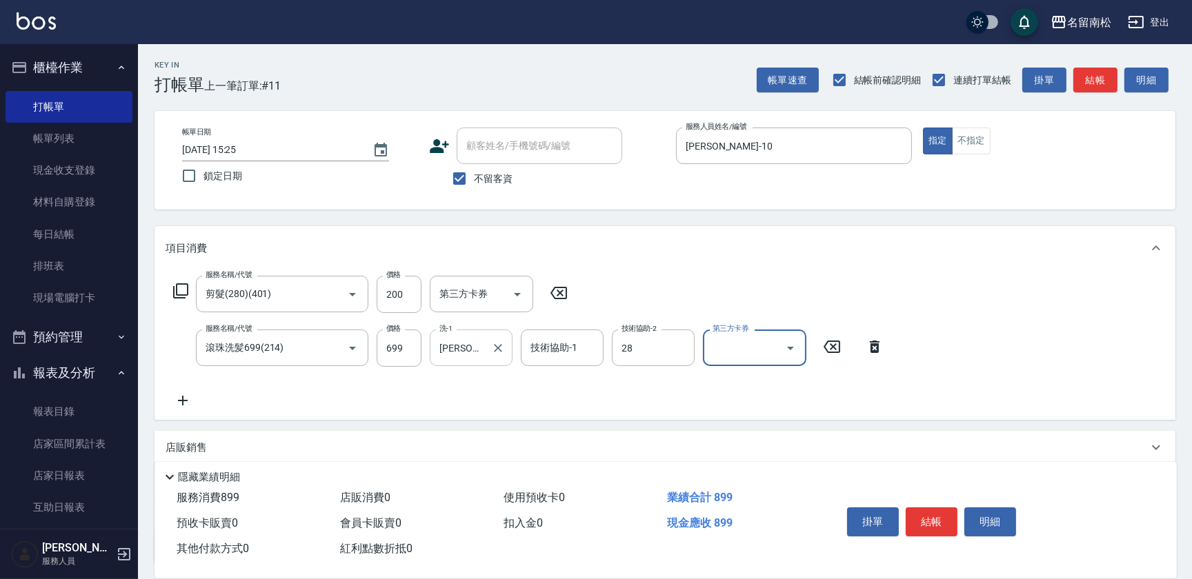
type input "[PERSON_NAME]-28"
click at [192, 394] on icon at bounding box center [183, 400] width 34 height 17
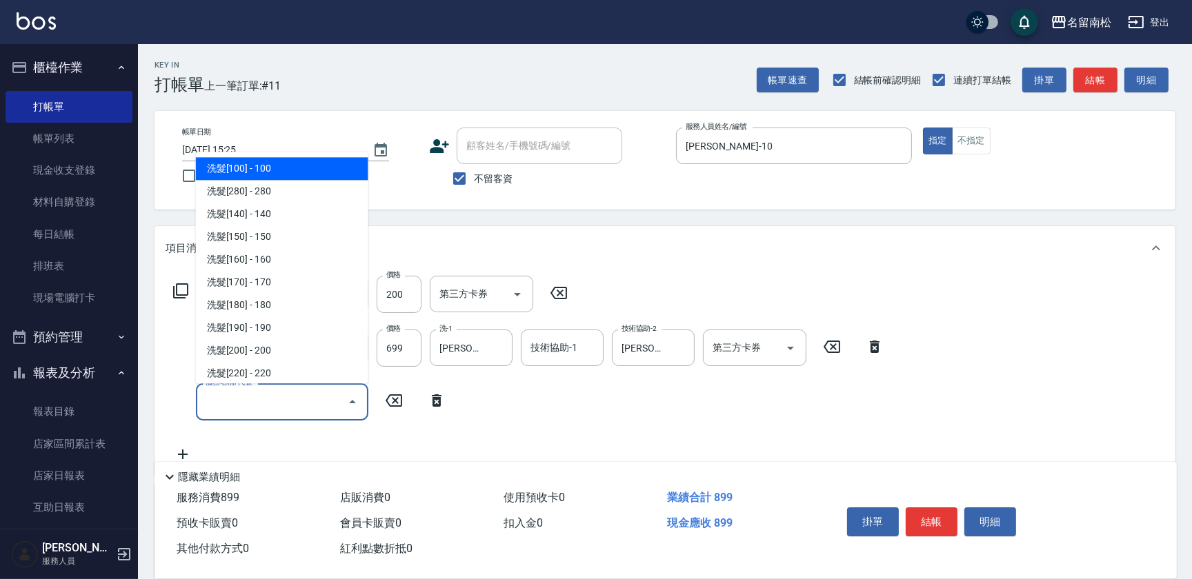
click at [253, 406] on input "服務名稱/代號" at bounding box center [271, 402] width 139 height 24
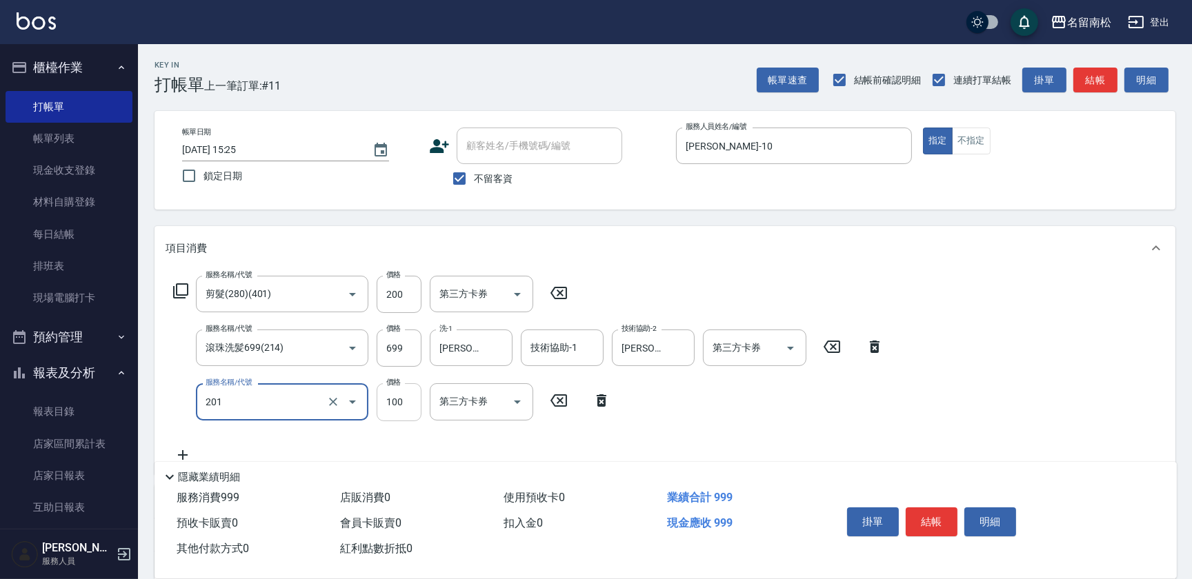
type input "洗髮[100](201)"
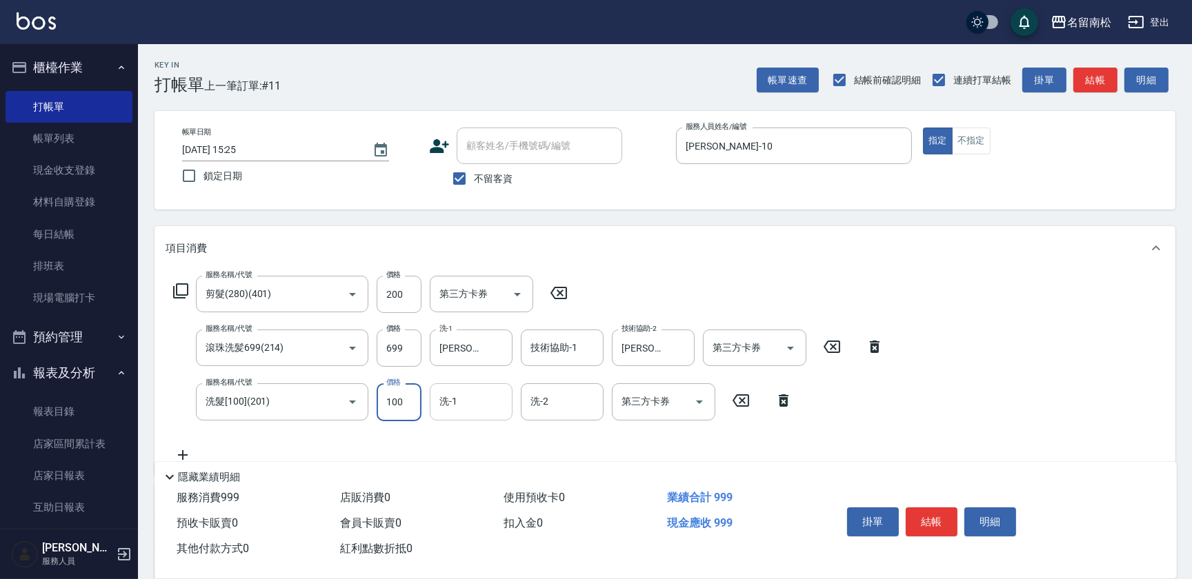
click at [458, 404] on input "洗-1" at bounding box center [471, 402] width 70 height 24
click at [444, 441] on span "[PERSON_NAME]-10" at bounding box center [484, 437] width 87 height 14
type input "[PERSON_NAME]-10"
click at [183, 448] on icon at bounding box center [183, 455] width 34 height 17
click at [353, 452] on icon "Open" at bounding box center [352, 456] width 17 height 17
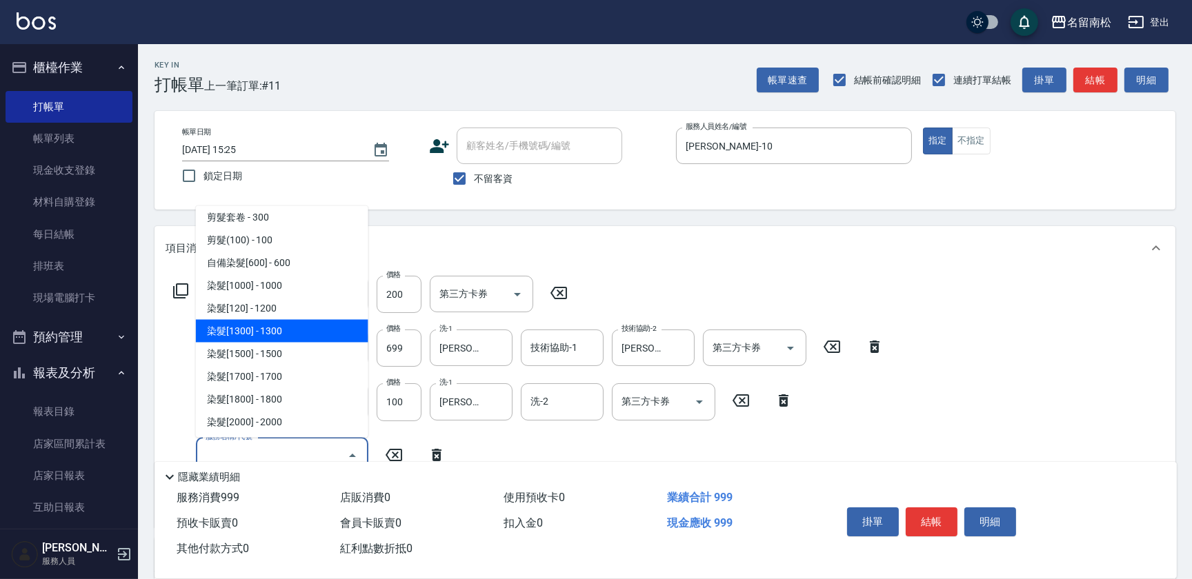
scroll to position [1191, 0]
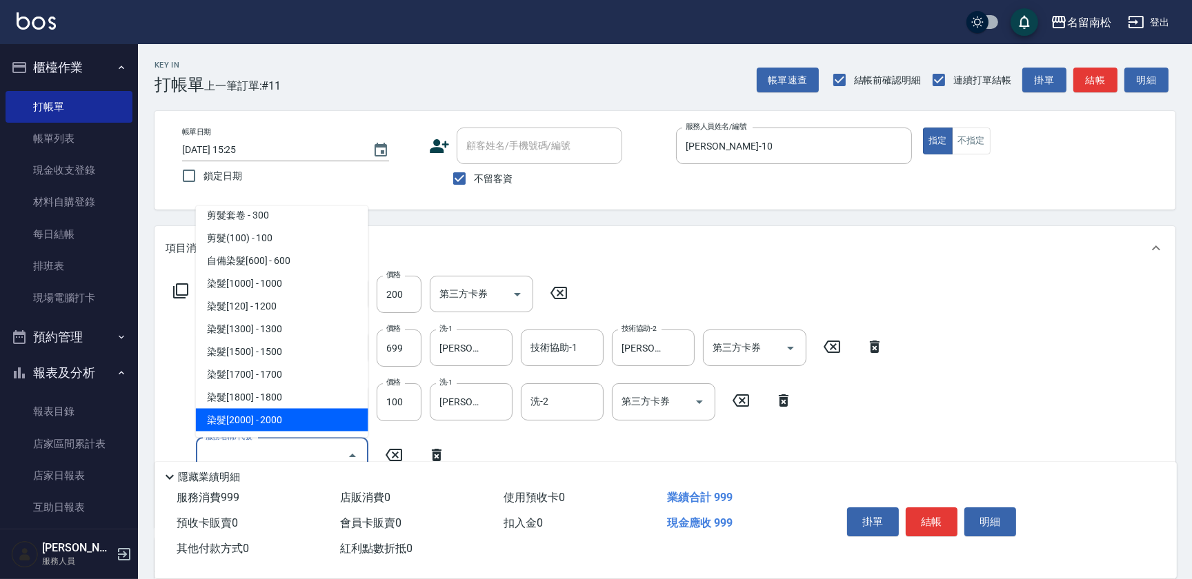
drag, startPoint x: 302, startPoint y: 410, endPoint x: 319, endPoint y: 416, distance: 18.3
click at [302, 410] on span "染髮[2000] - 2000" at bounding box center [282, 420] width 172 height 23
type input "染髮[2000](508)"
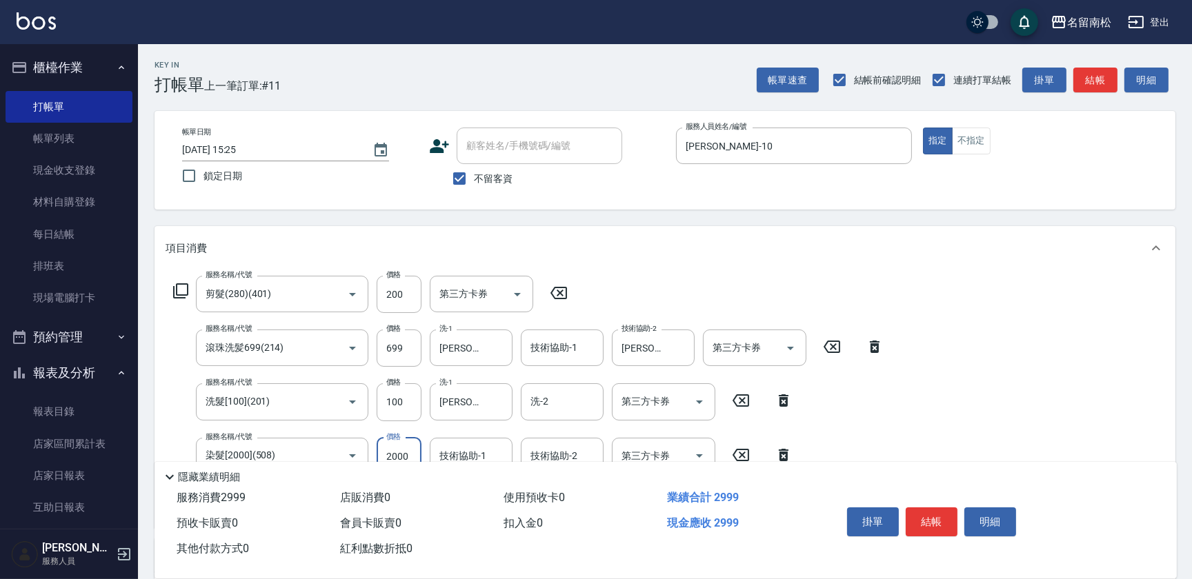
click at [412, 453] on input "2000" at bounding box center [399, 456] width 45 height 37
click at [392, 449] on input "11900" at bounding box center [399, 456] width 45 height 37
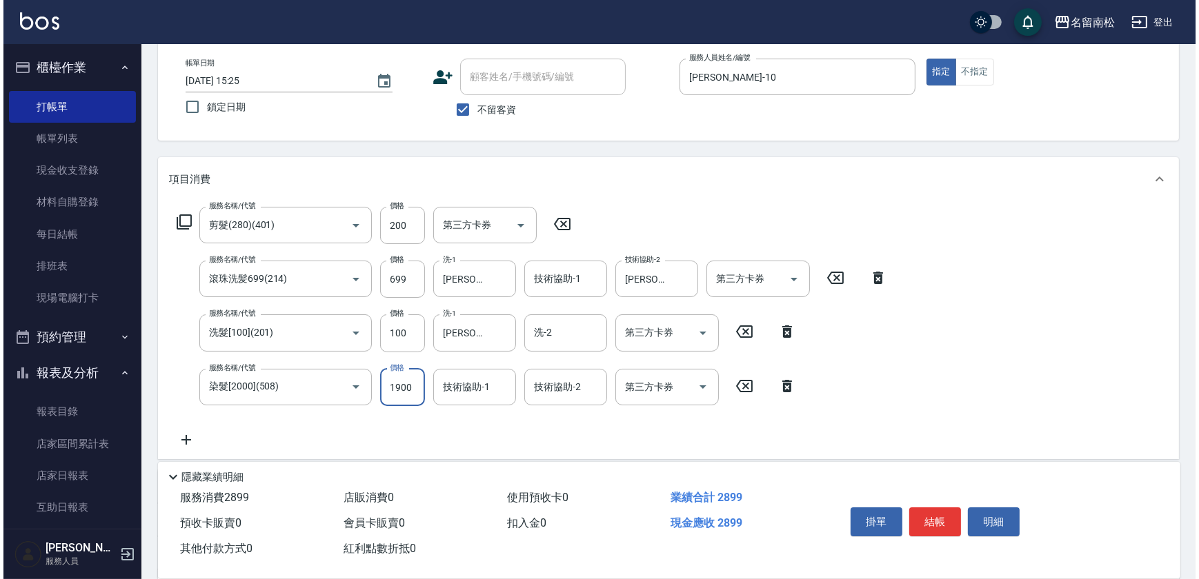
scroll to position [125, 0]
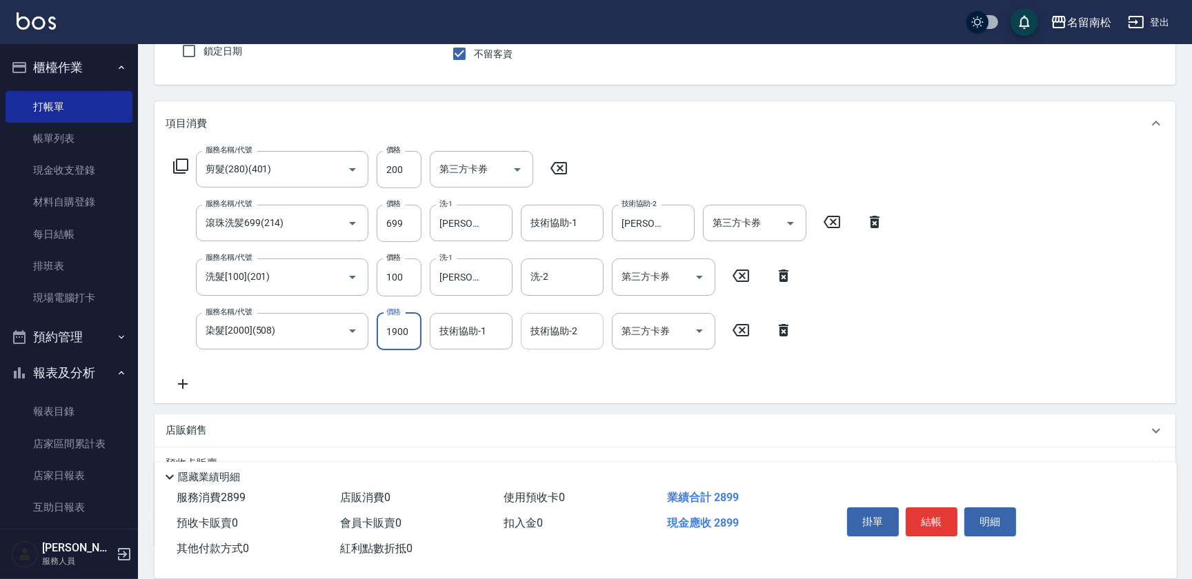
type input "1900"
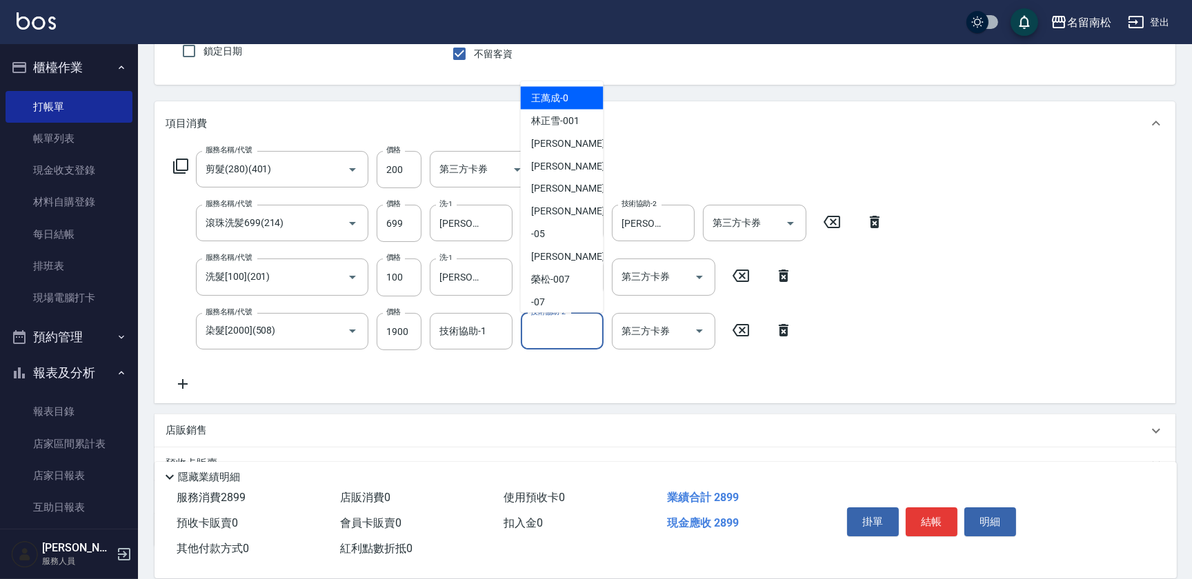
click at [566, 330] on input "技術協助-2" at bounding box center [562, 331] width 70 height 24
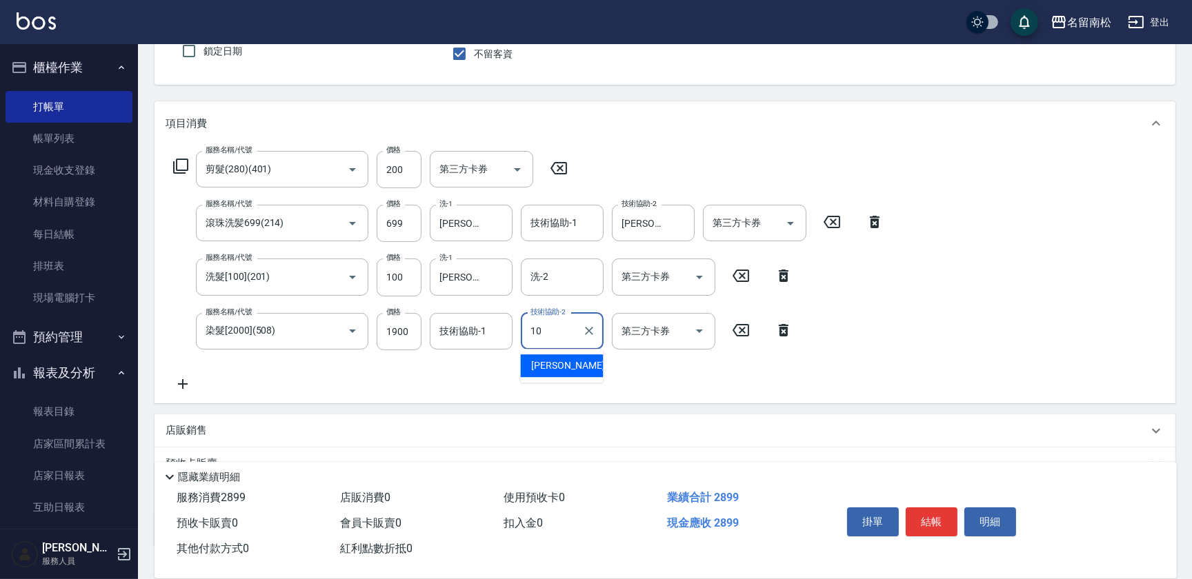
click at [566, 366] on span "[PERSON_NAME]-10" at bounding box center [575, 366] width 87 height 14
type input "[PERSON_NAME]-10"
click at [941, 514] on button "結帳" at bounding box center [932, 522] width 52 height 29
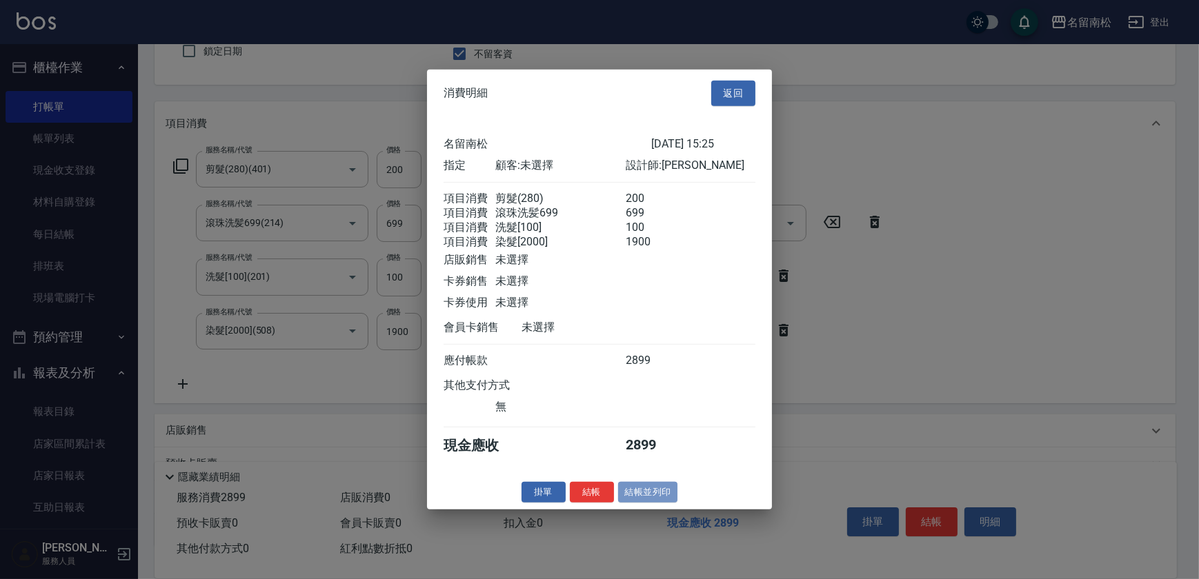
click at [657, 492] on button "結帳並列印" at bounding box center [648, 491] width 60 height 21
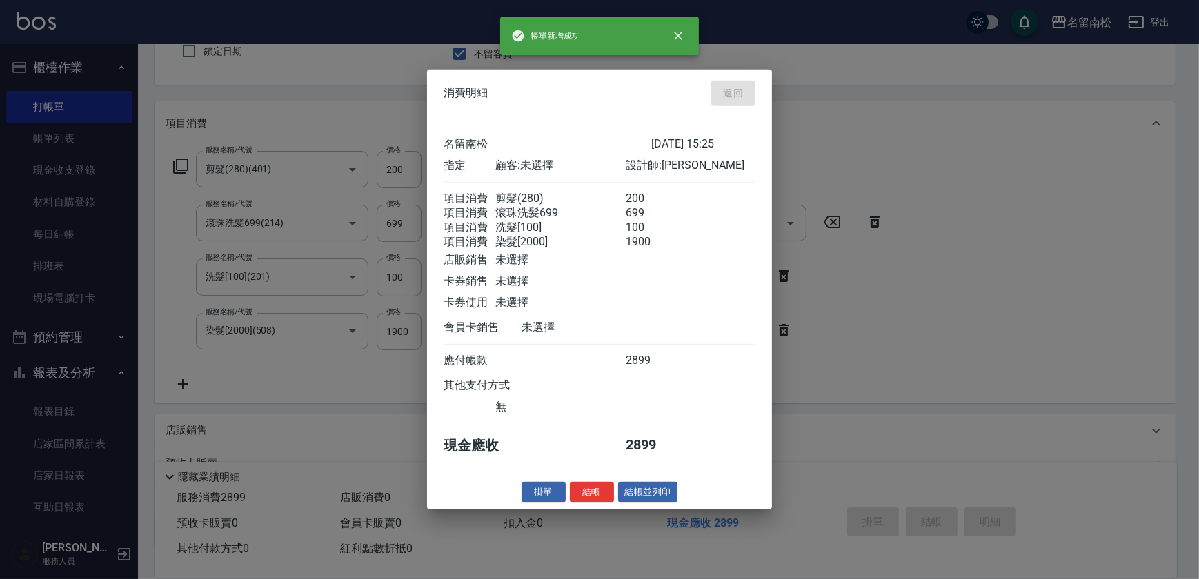
type input "[DATE] 15:26"
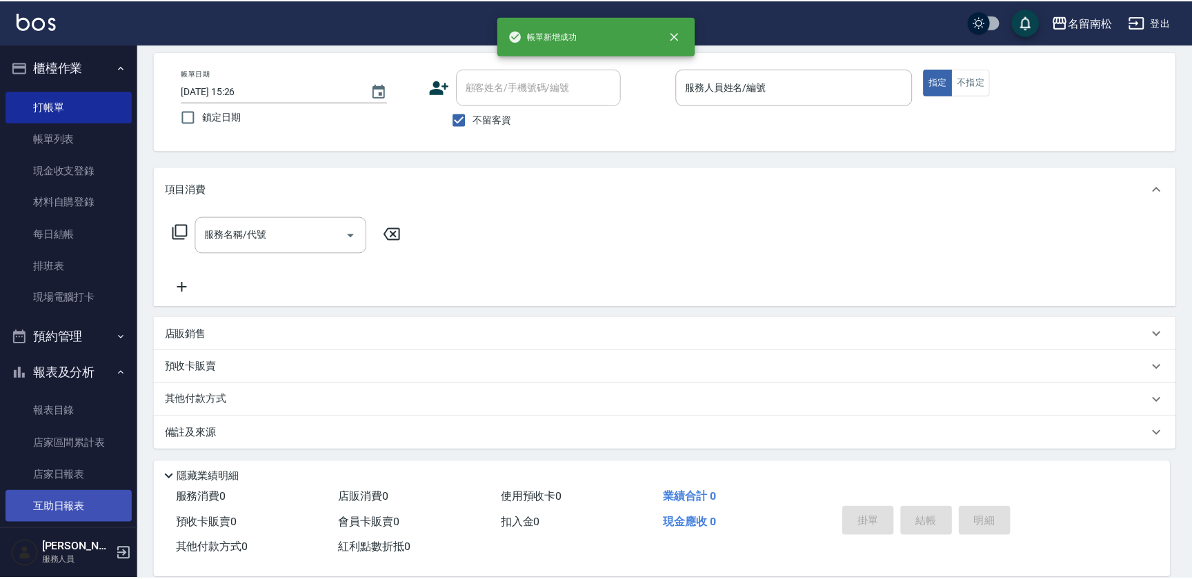
scroll to position [59, 0]
